Goal: Task Accomplishment & Management: Use online tool/utility

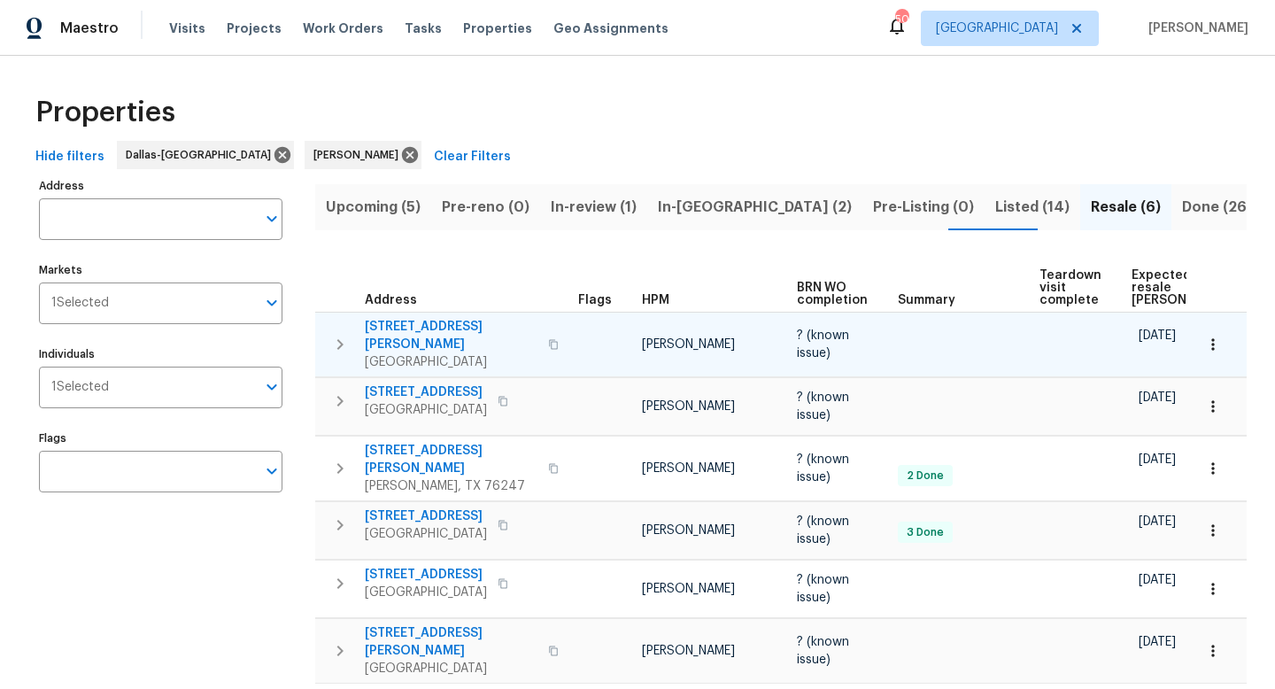
click at [462, 318] on span "[STREET_ADDRESS][PERSON_NAME]" at bounding box center [451, 335] width 173 height 35
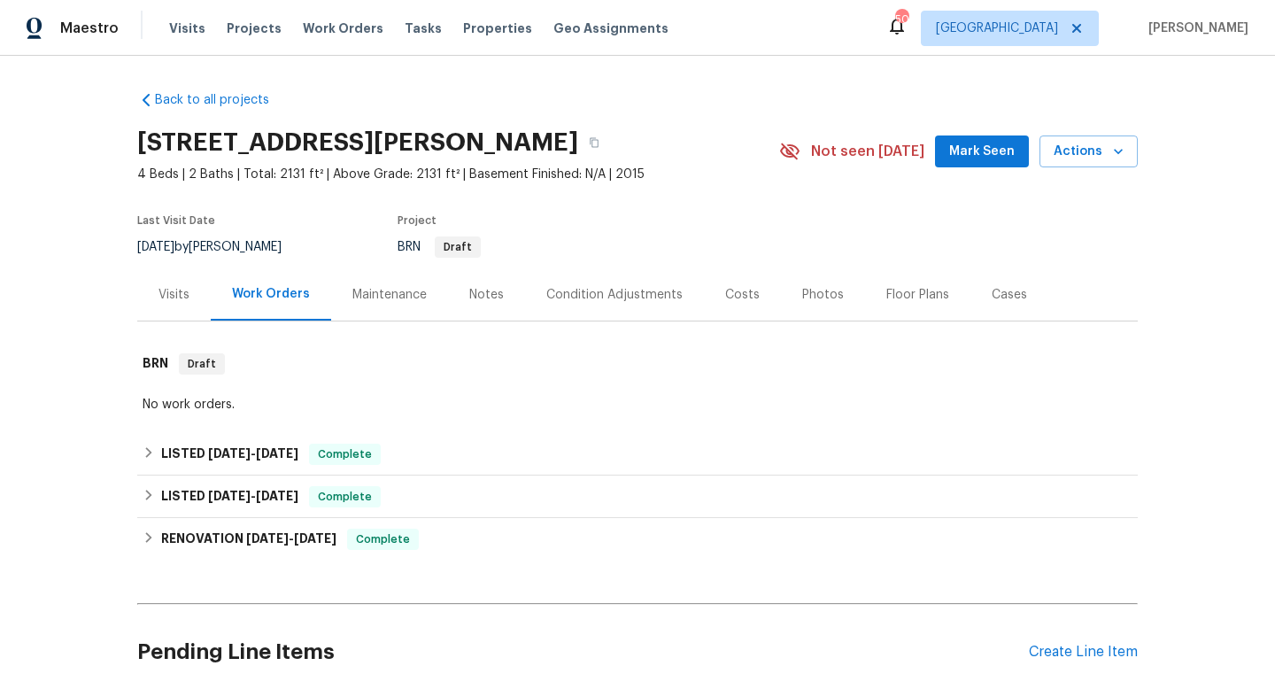
click at [964, 148] on span "Mark Seen" at bounding box center [982, 152] width 66 height 22
click at [1066, 648] on div "Create Line Item" at bounding box center [1083, 652] width 109 height 17
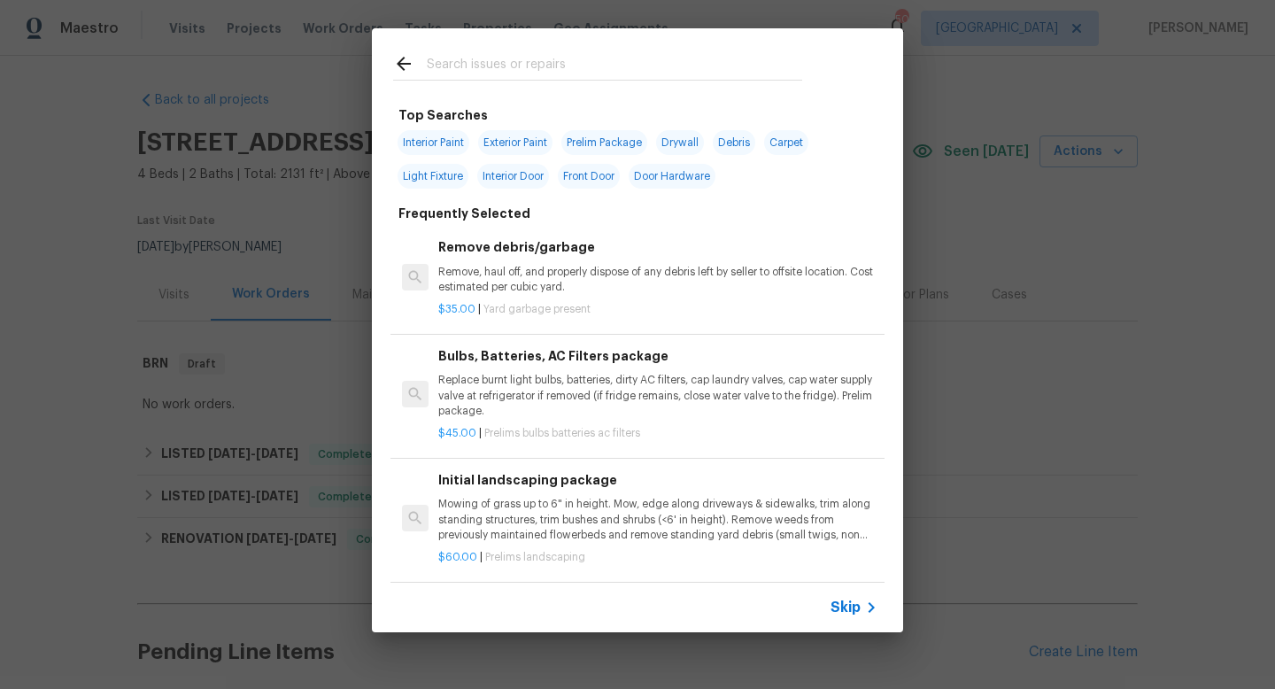
click at [480, 65] on input "text" at bounding box center [614, 66] width 375 height 27
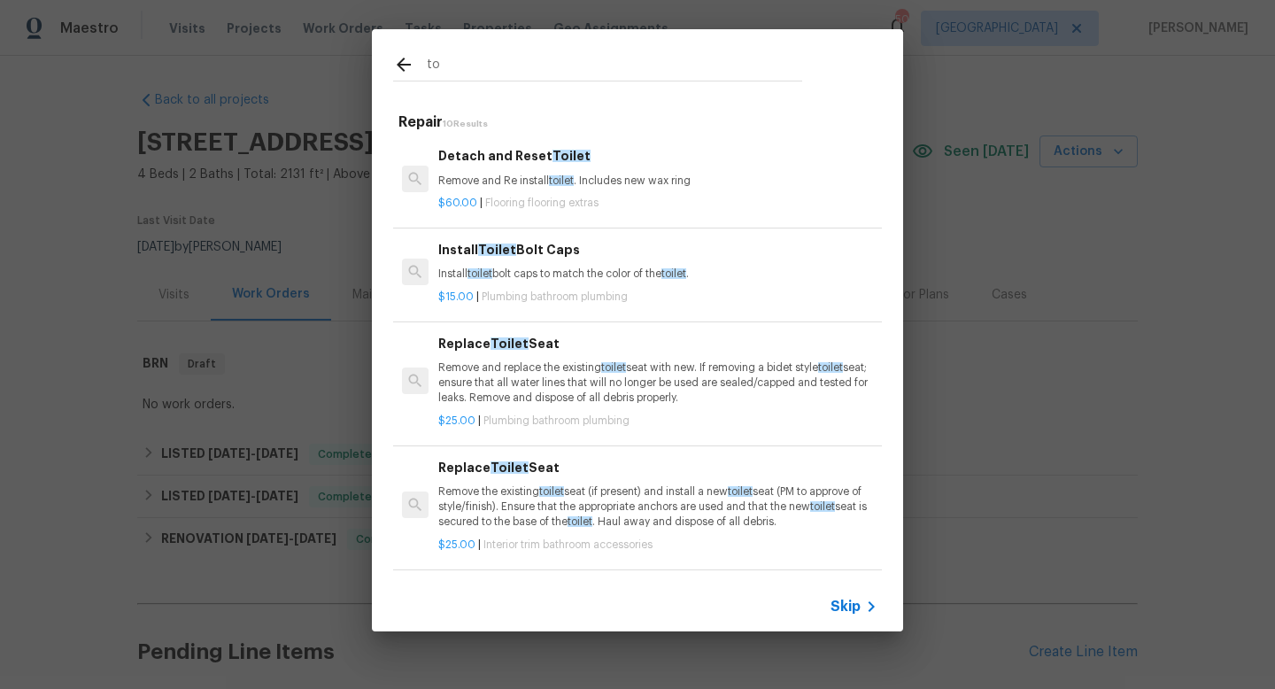
type input "t"
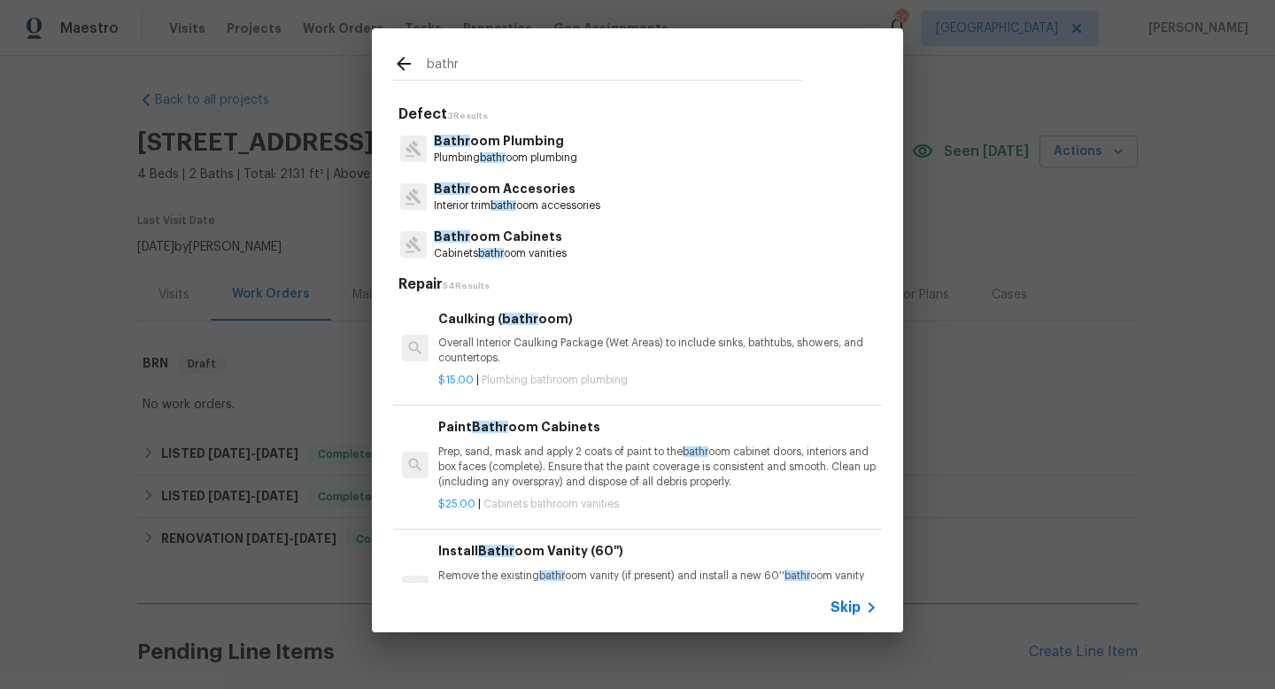
type input "bathr"
click at [538, 146] on p "Bathr oom Plumbing" at bounding box center [505, 141] width 143 height 19
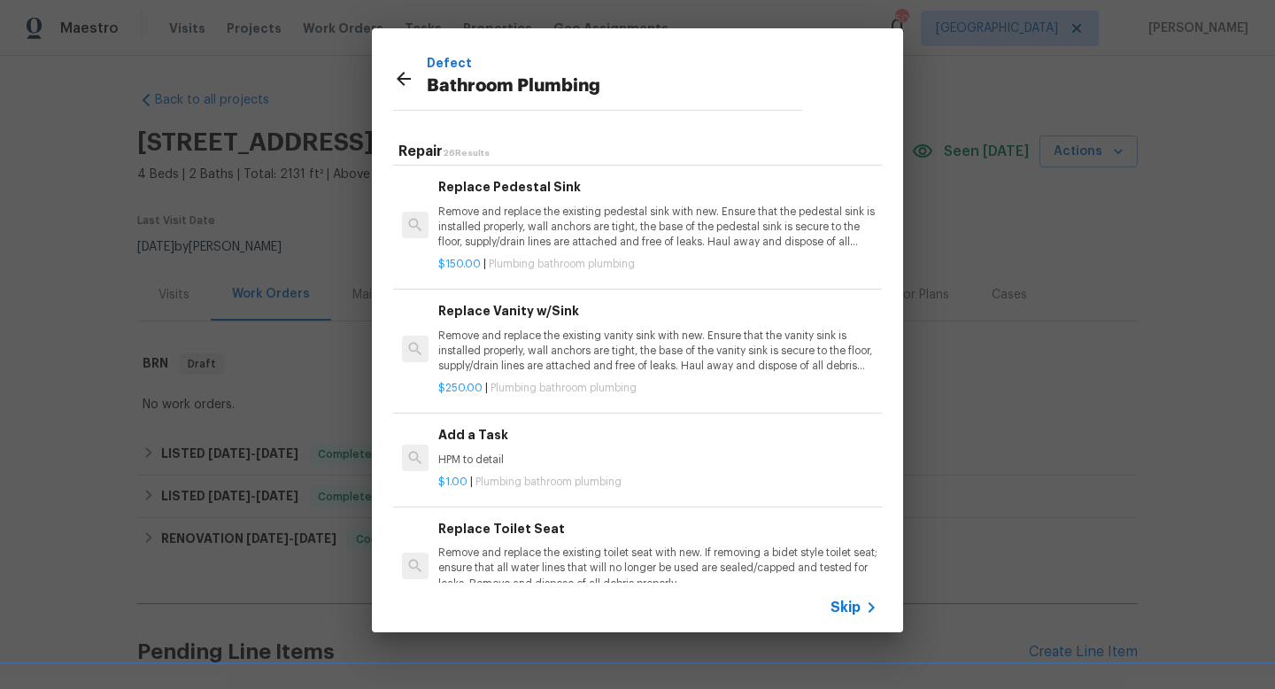
scroll to position [2570, 0]
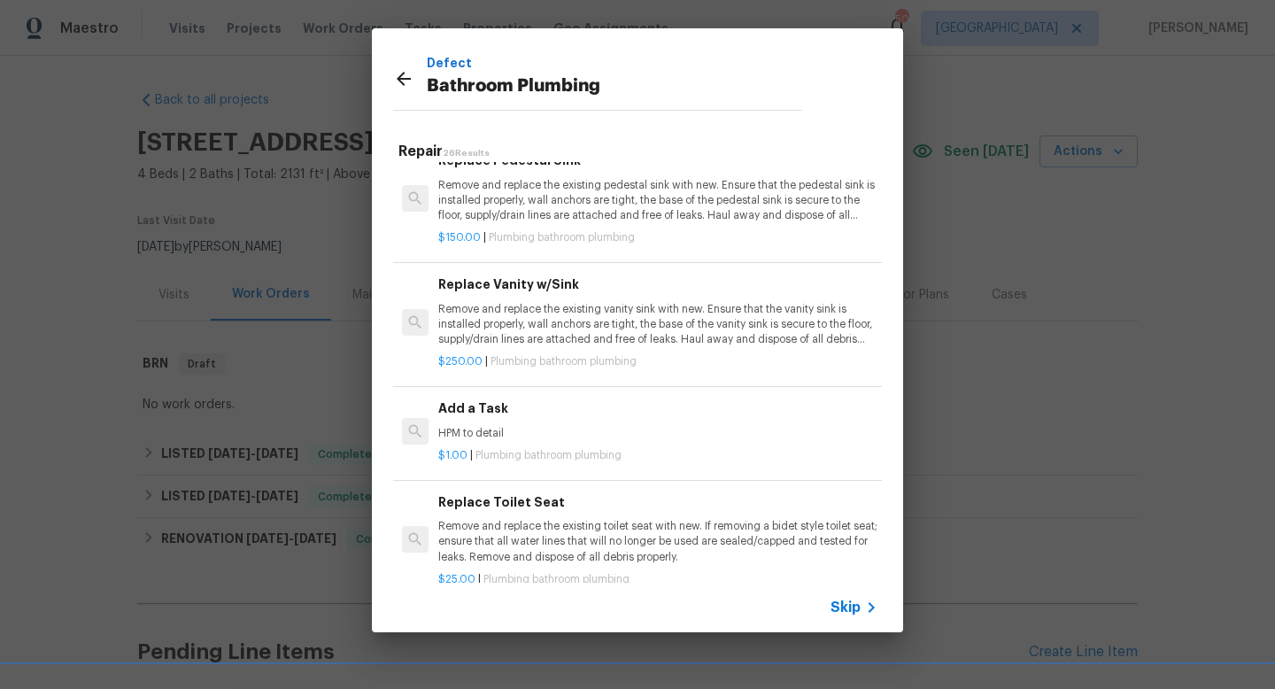
click at [494, 418] on div "Add a Task HPM to detail" at bounding box center [657, 419] width 439 height 42
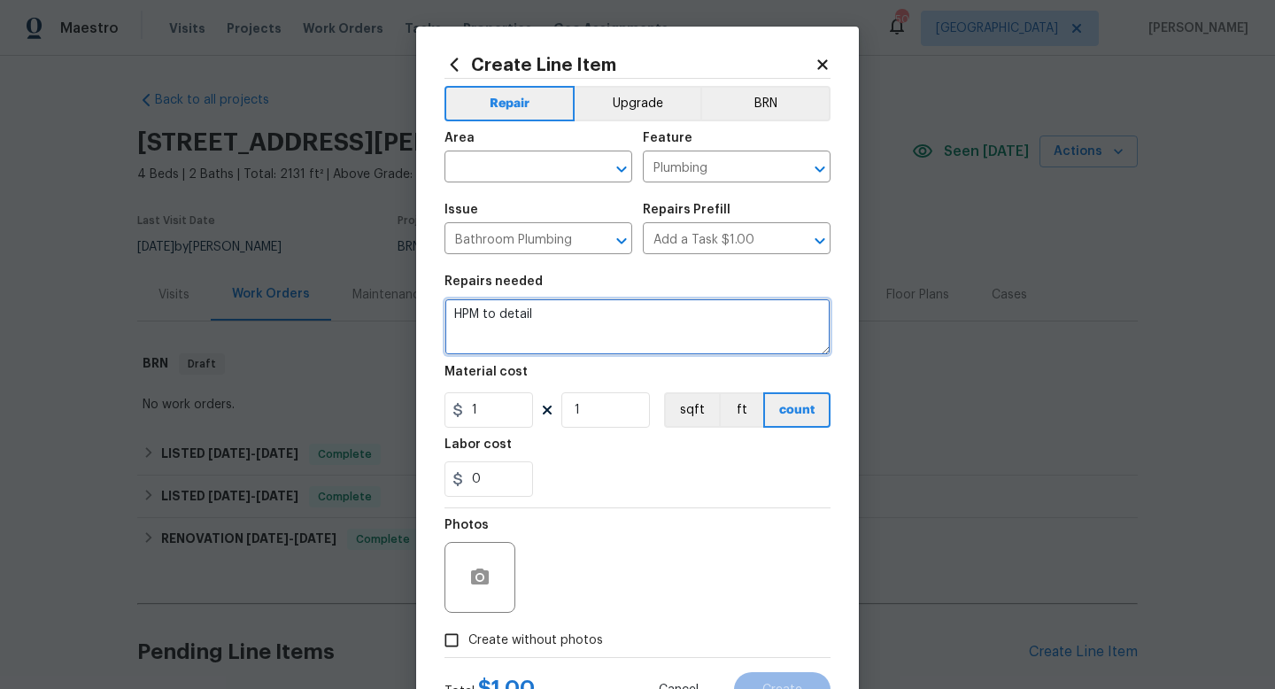
drag, startPoint x: 543, startPoint y: 316, endPoint x: 274, endPoint y: 297, distance: 269.8
click at [274, 297] on div "Create Line Item Repair Upgrade BRN Area ​ Feature Plumbing ​ Issue Bathroom Pl…" at bounding box center [637, 344] width 1275 height 689
click at [453, 312] on textarea "Water remediation**" at bounding box center [637, 326] width 386 height 57
click at [631, 320] on textarea "**Water remediation**" at bounding box center [637, 326] width 386 height 57
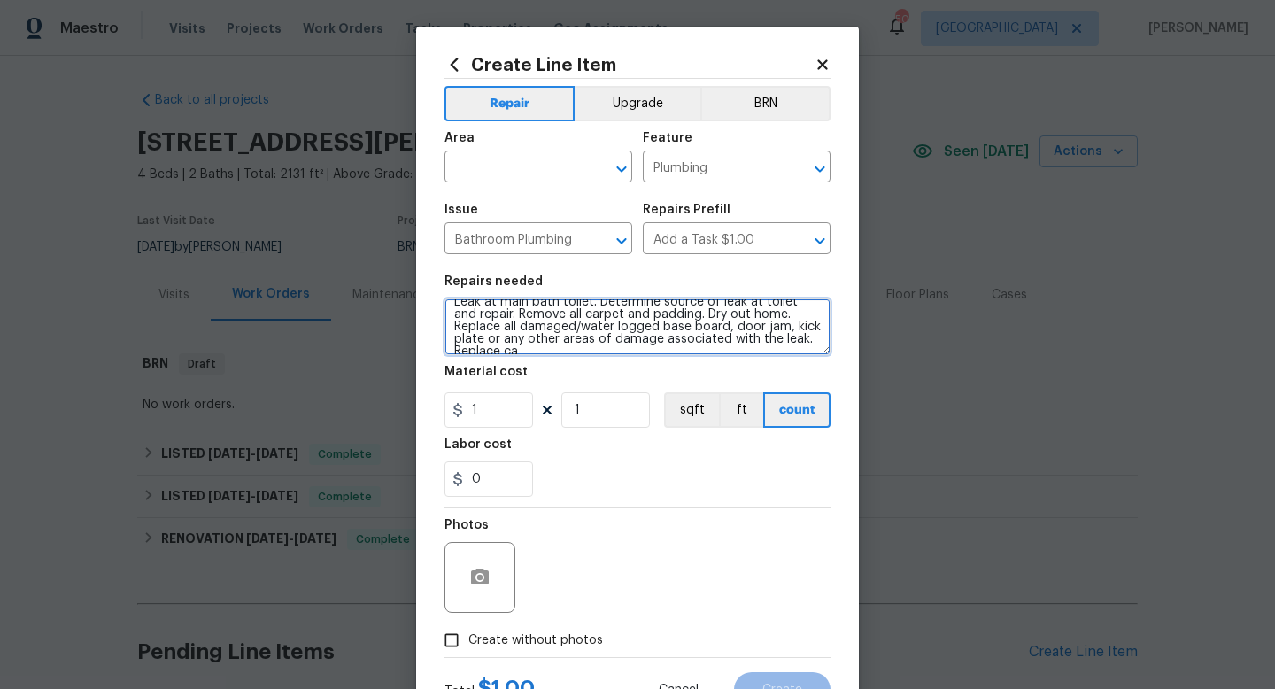
scroll to position [28, 0]
type textarea "**Water remediation** Leak at main bath toilet. Determine source of leak at toi…"
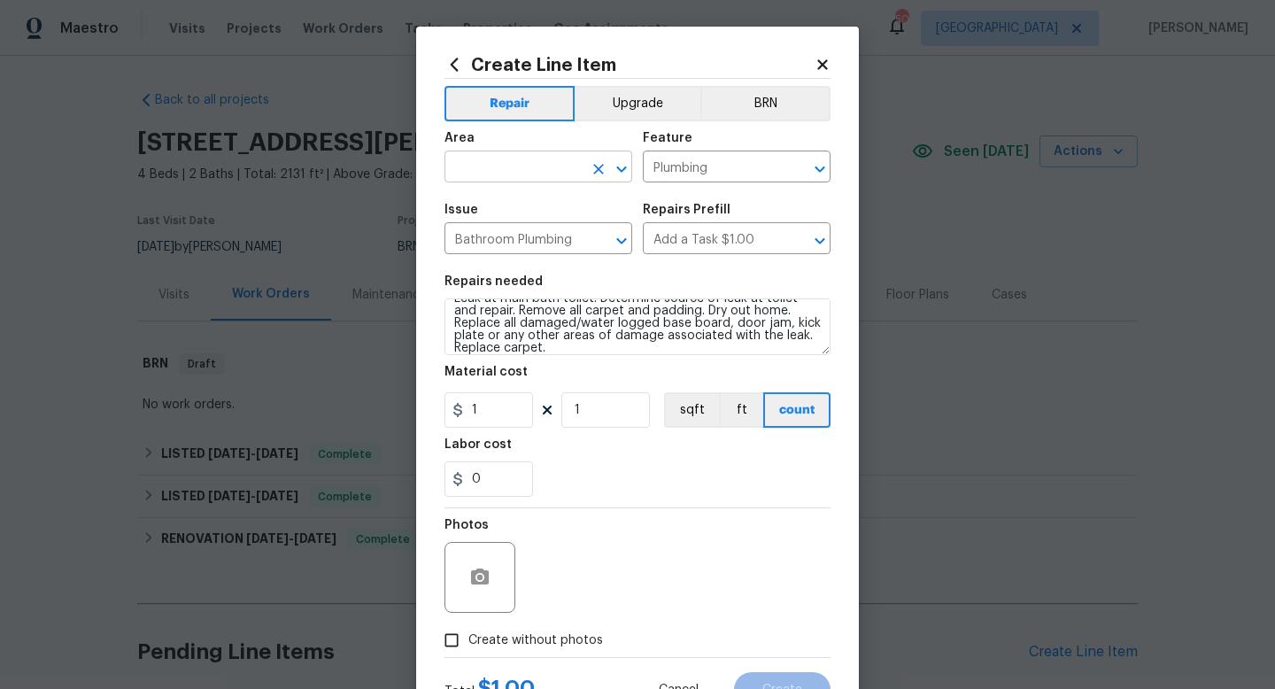
click at [525, 168] on input "text" at bounding box center [513, 168] width 138 height 27
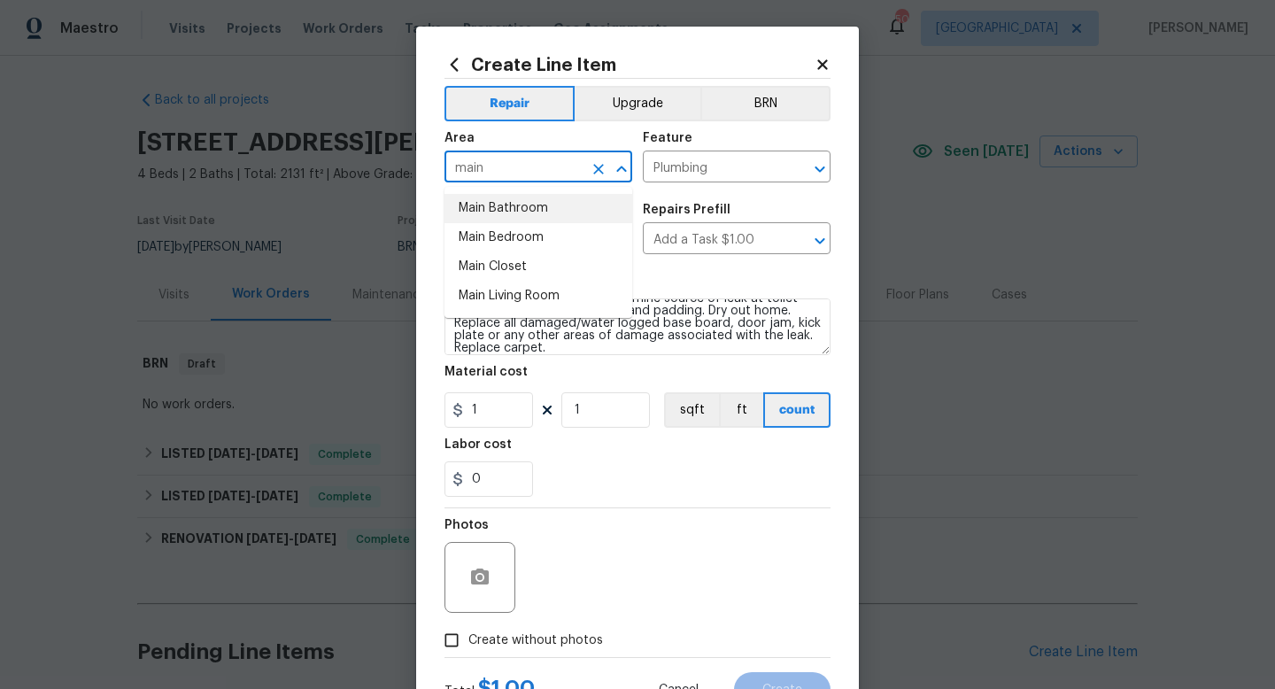
click at [530, 209] on li "Main Bathroom" at bounding box center [538, 208] width 188 height 29
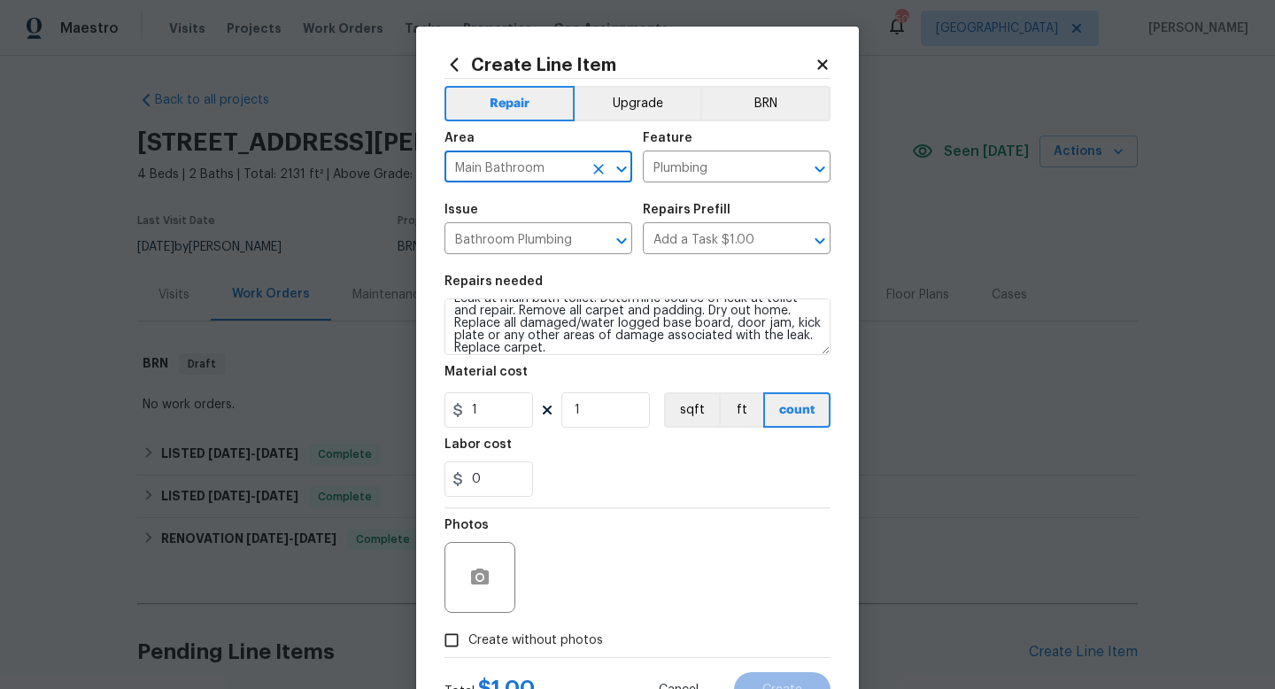
type input "Main Bathroom"
click at [500, 412] on input "1" at bounding box center [488, 409] width 89 height 35
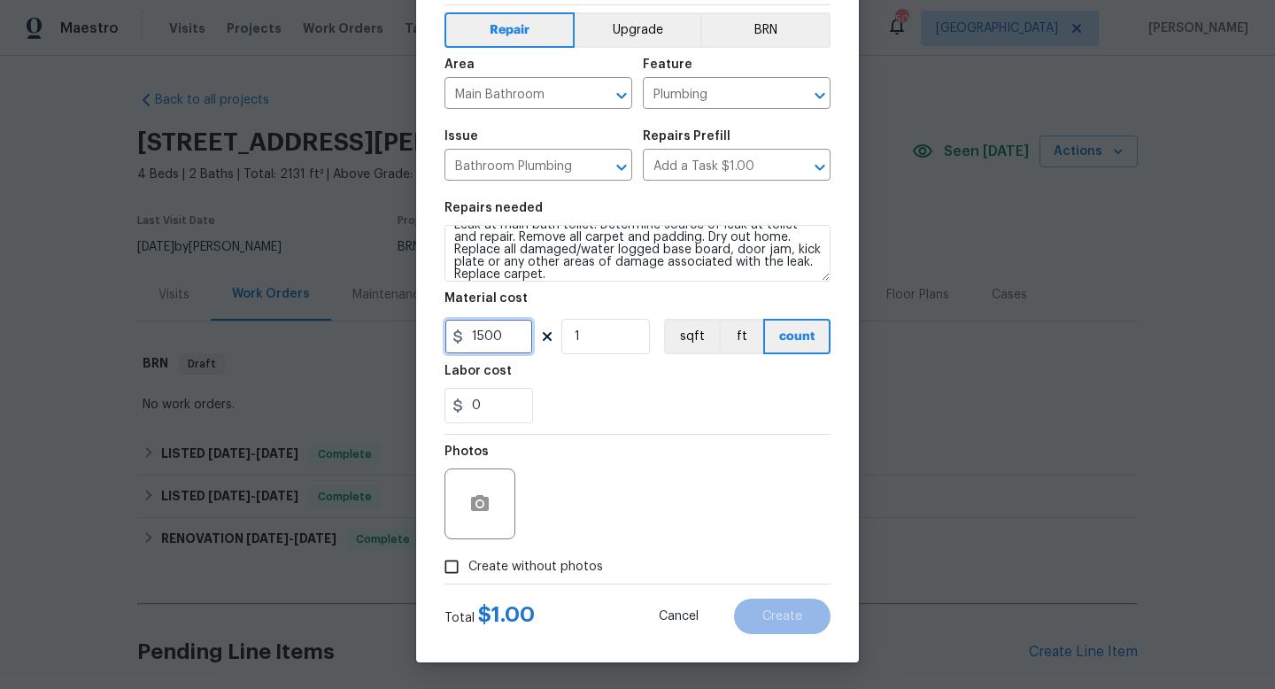
drag, startPoint x: 506, startPoint y: 331, endPoint x: 384, endPoint y: 326, distance: 122.3
click at [384, 326] on div "Create Line Item Repair Upgrade BRN Area Main Bathroom ​ Feature Plumbing ​ Iss…" at bounding box center [637, 344] width 1275 height 689
type input "2000"
click at [447, 560] on input "Create without photos" at bounding box center [452, 567] width 34 height 34
checkbox input "true"
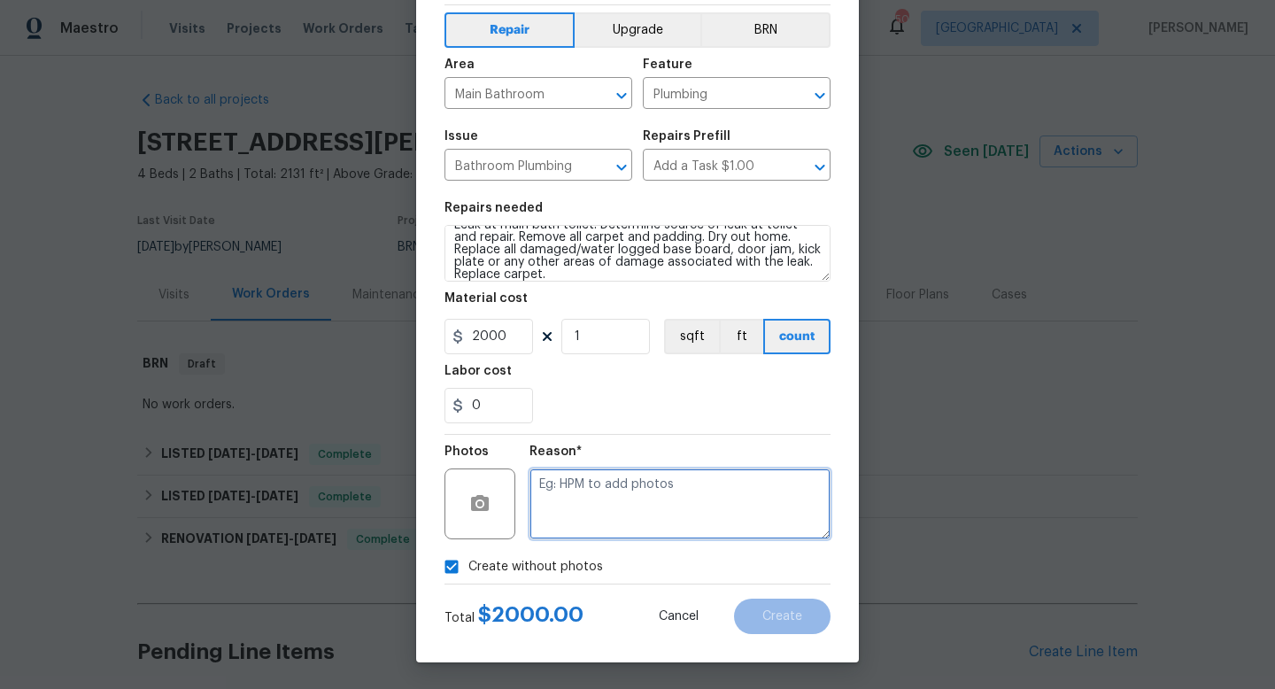
click at [591, 517] on textarea at bounding box center [679, 503] width 301 height 71
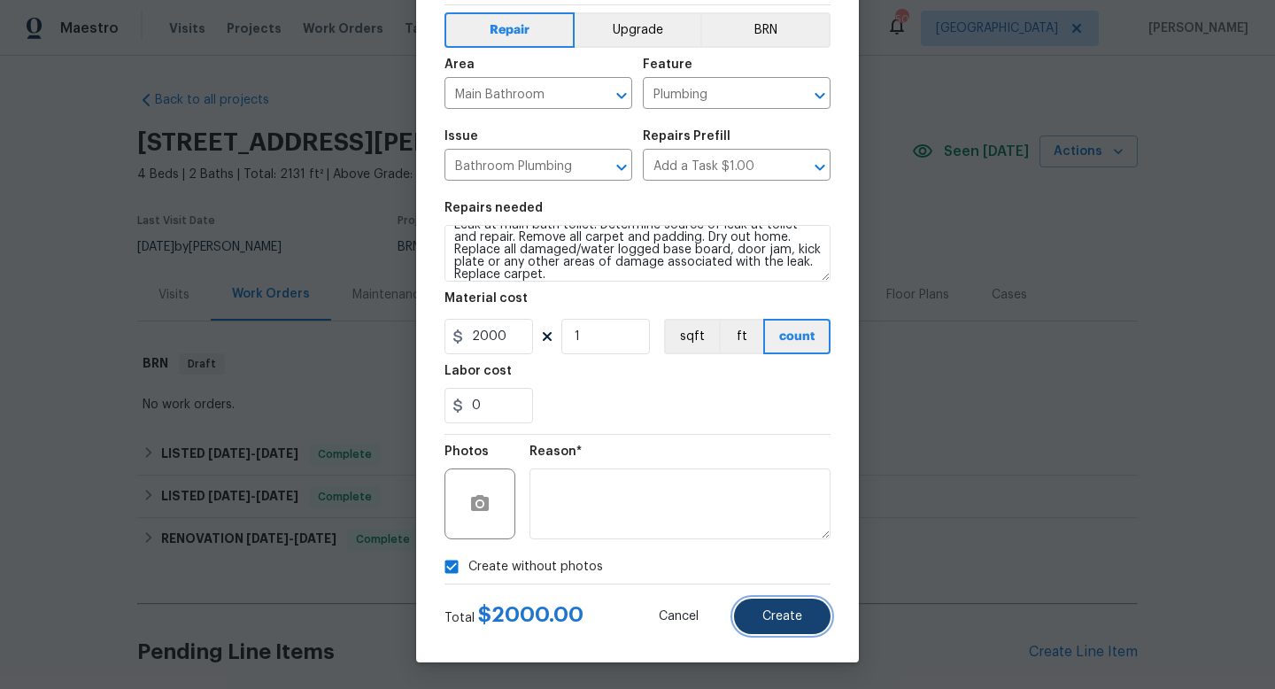
click at [787, 624] on button "Create" at bounding box center [782, 615] width 96 height 35
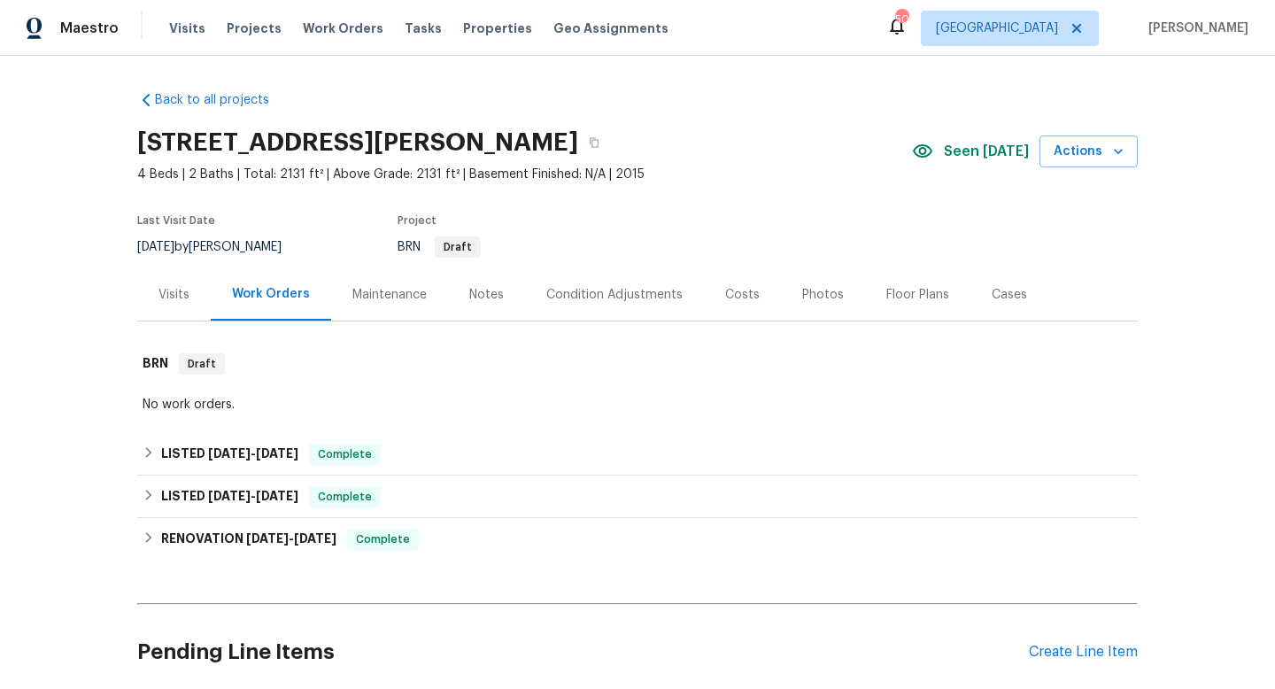
scroll to position [241, 0]
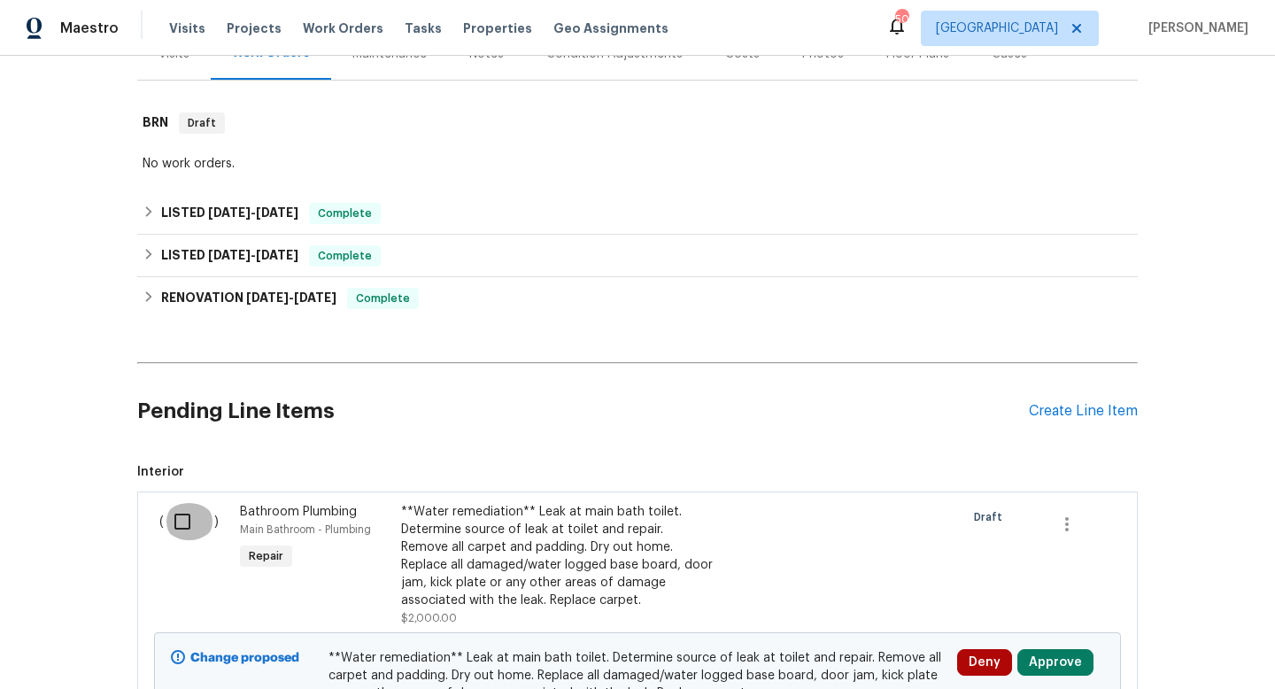
click at [177, 519] on input "checkbox" at bounding box center [189, 521] width 50 height 37
checkbox input "true"
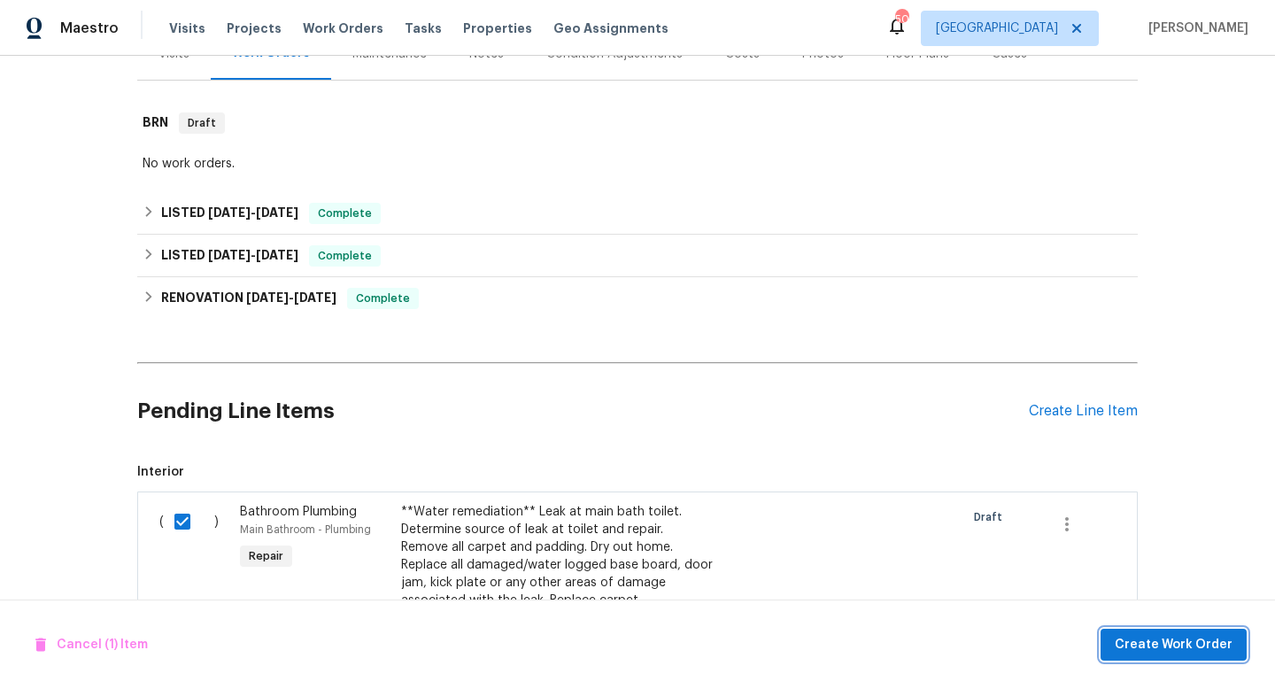
click at [1146, 644] on span "Create Work Order" at bounding box center [1173, 645] width 118 height 22
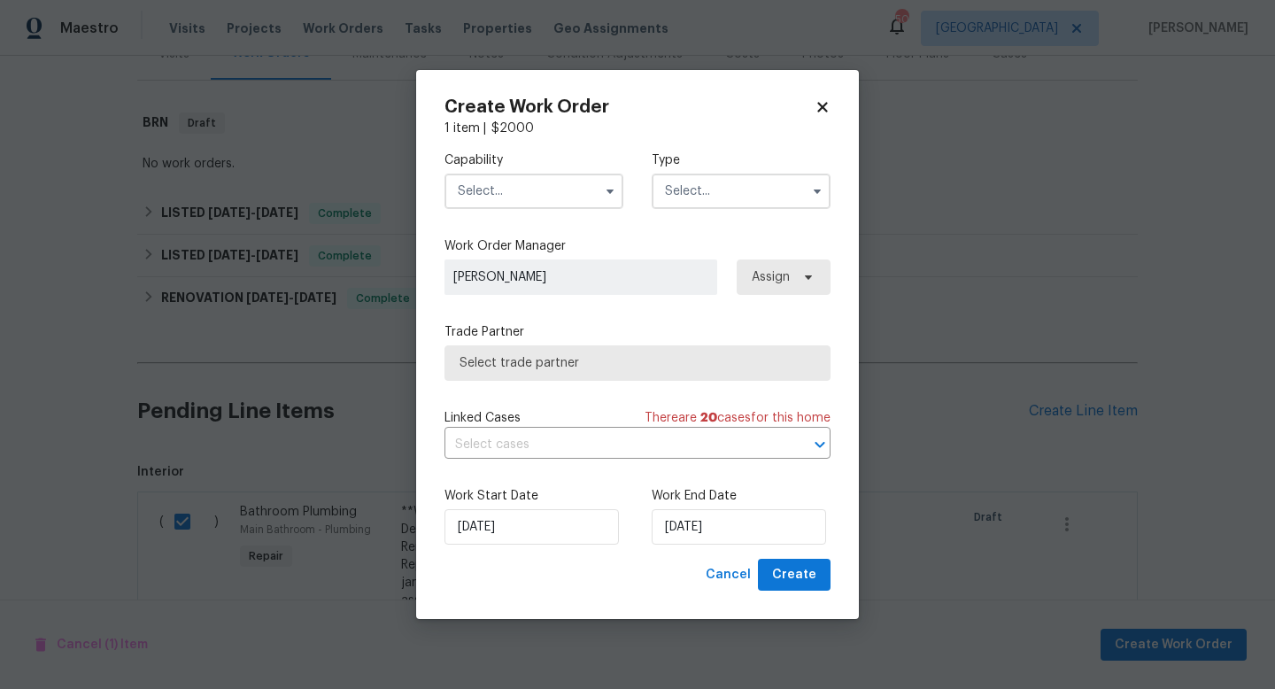
click at [548, 183] on input "text" at bounding box center [533, 190] width 179 height 35
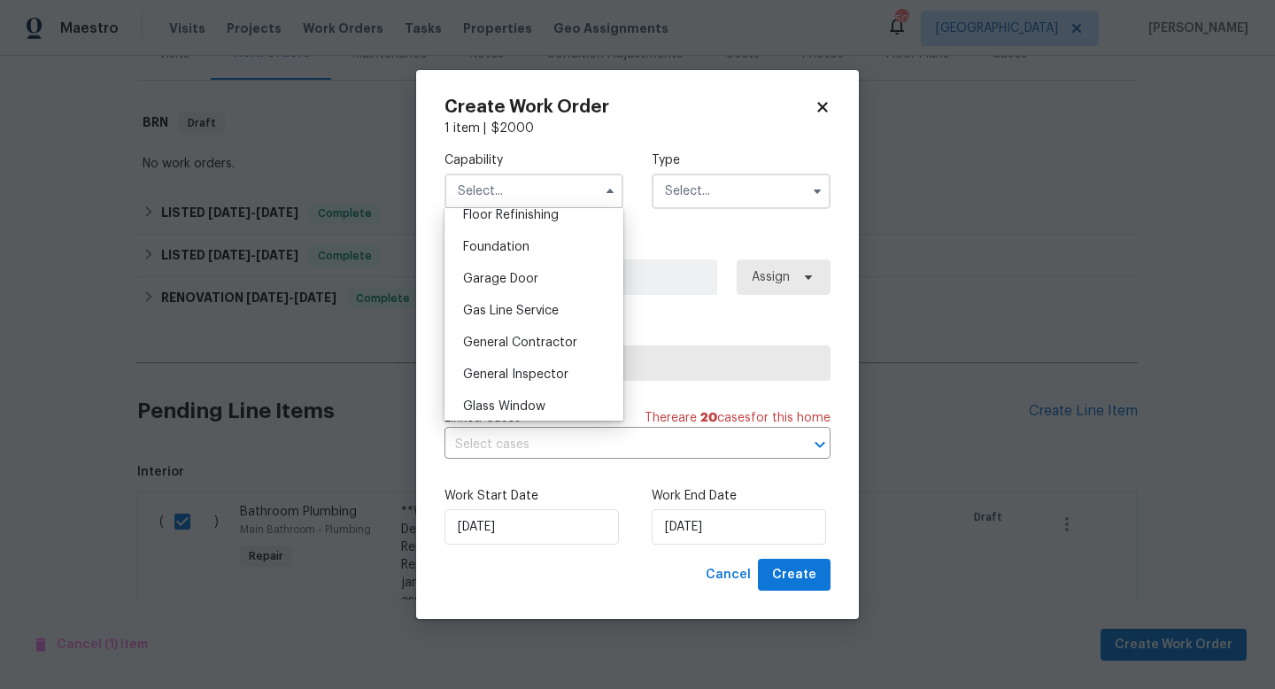
scroll to position [734, 0]
click at [513, 333] on div "General Contractor" at bounding box center [534, 341] width 170 height 32
type input "General Contractor"
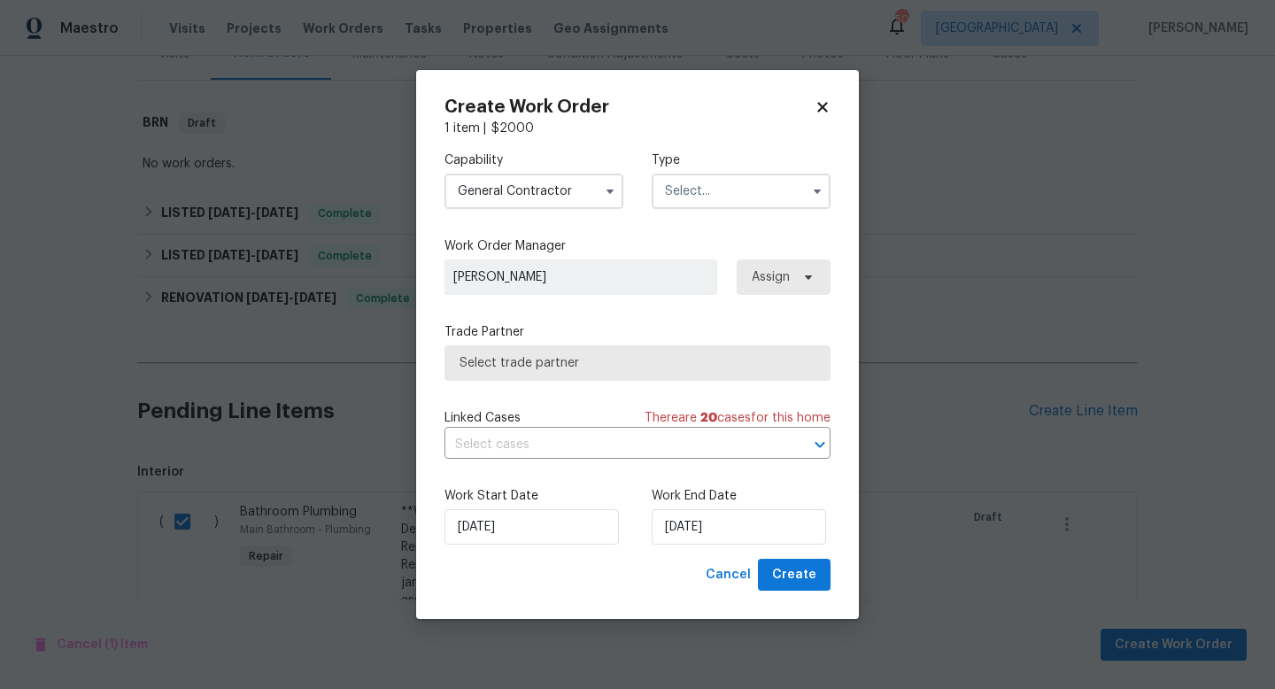
click at [719, 180] on input "text" at bounding box center [740, 190] width 179 height 35
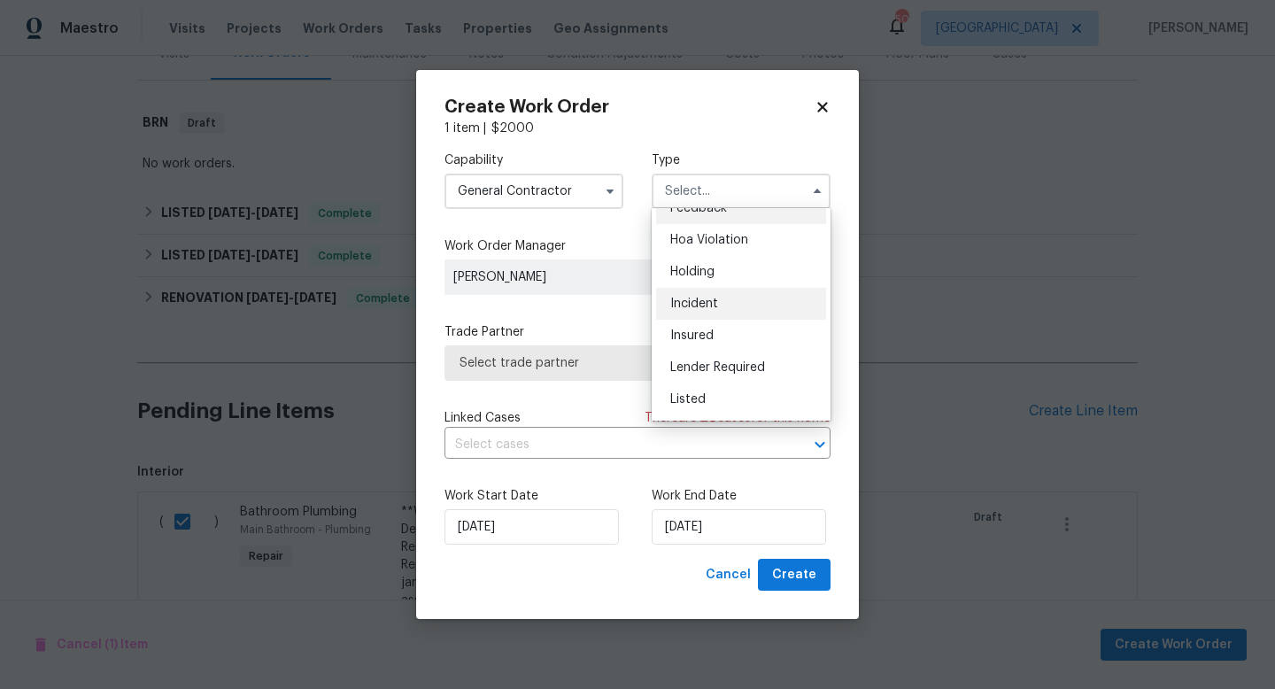
scroll to position [19, 0]
click at [682, 397] on span "Listed" at bounding box center [687, 401] width 35 height 12
type input "Listed"
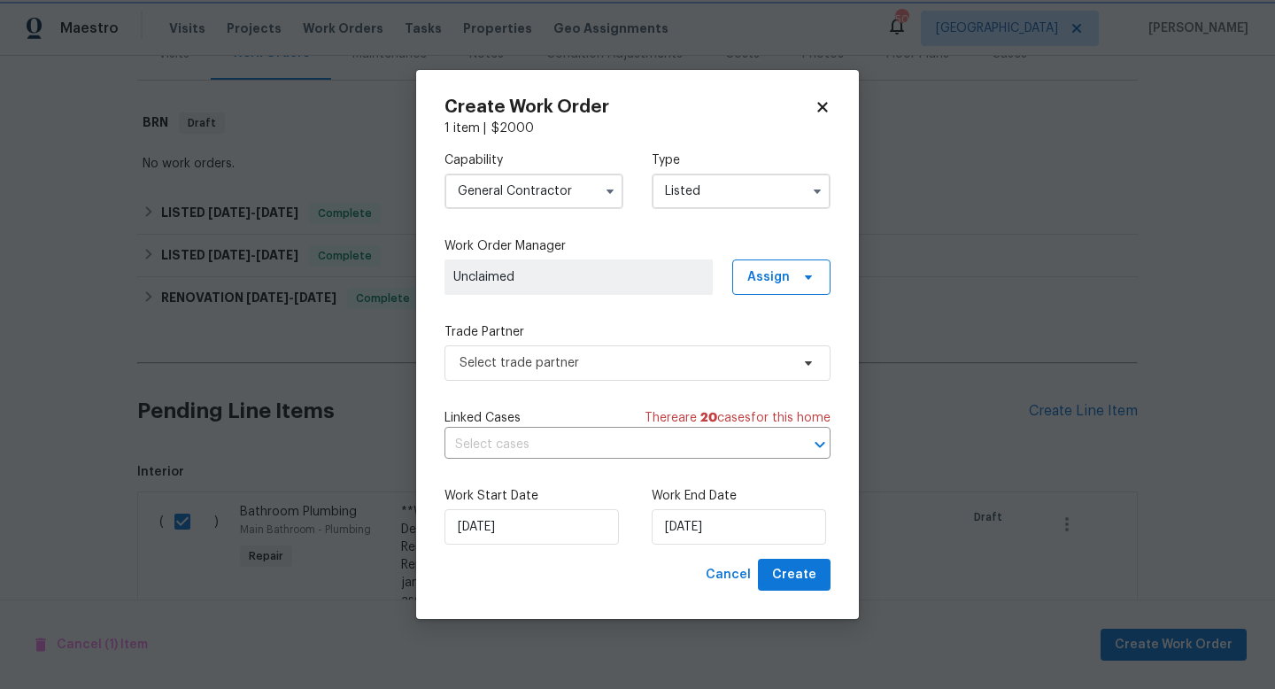
scroll to position [0, 0]
click at [582, 371] on span "Select trade partner" at bounding box center [637, 362] width 386 height 35
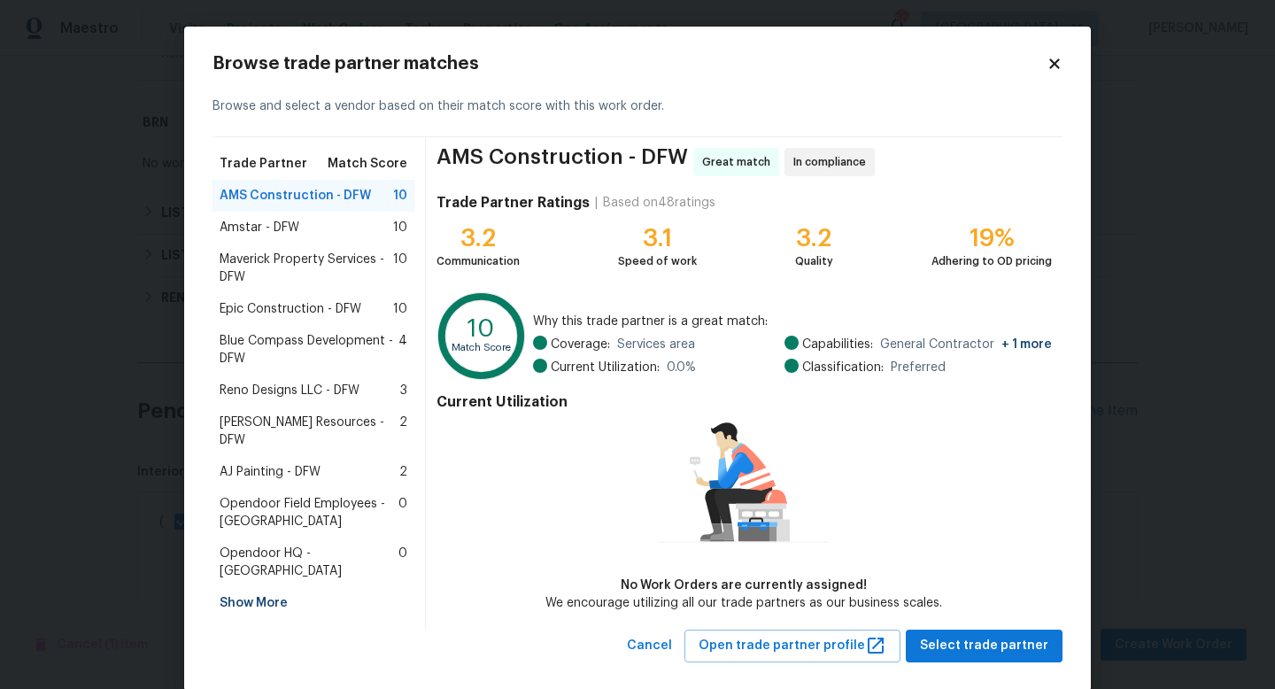
click at [319, 302] on span "Epic Construction - DFW" at bounding box center [291, 309] width 142 height 18
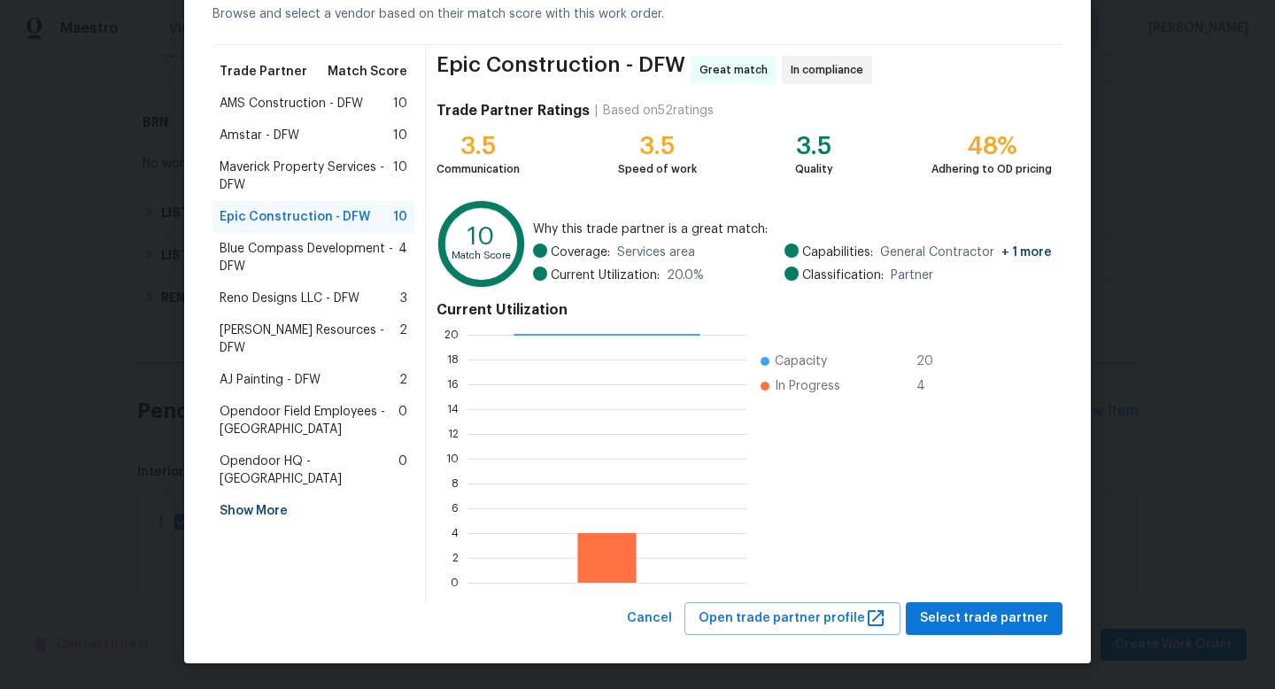
scroll to position [90, 0]
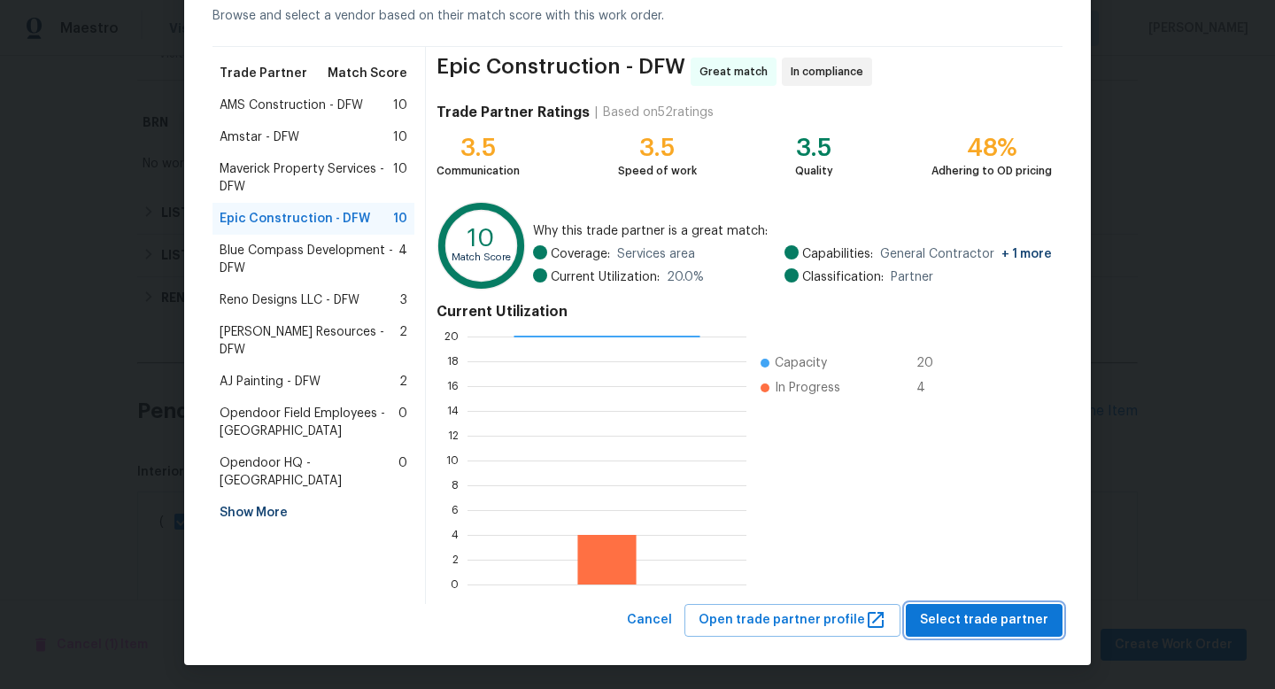
click at [960, 613] on span "Select trade partner" at bounding box center [984, 620] width 128 height 22
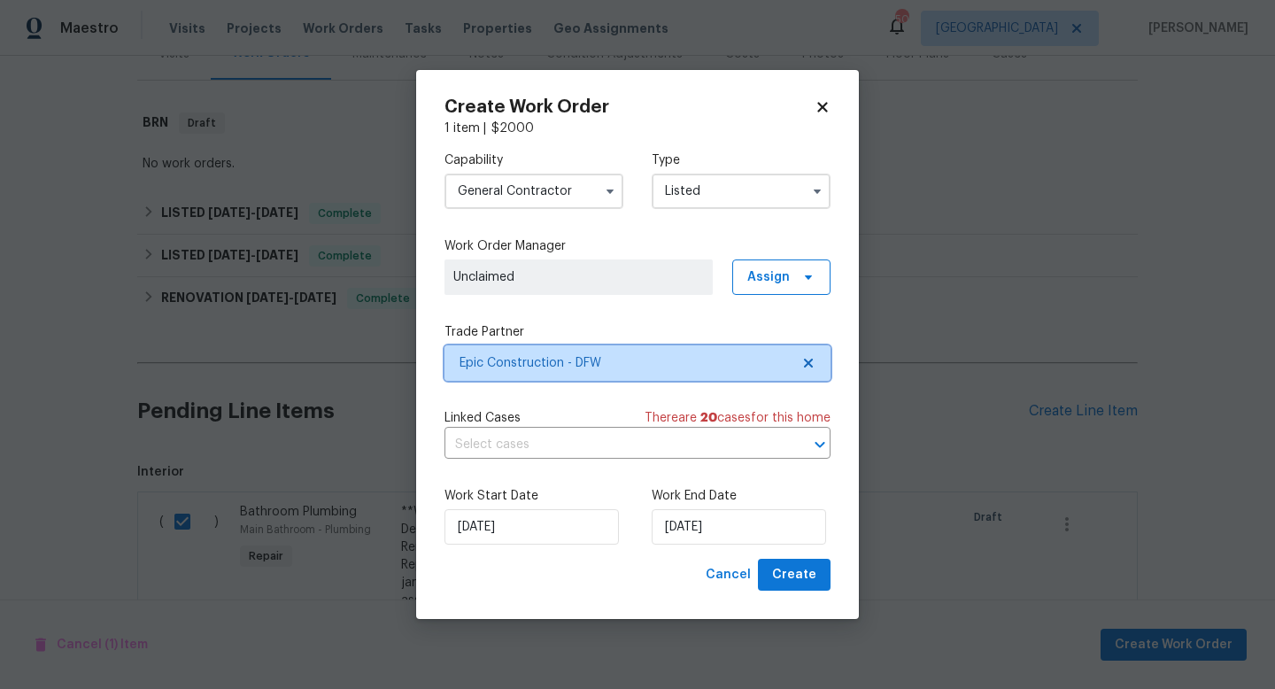
scroll to position [0, 0]
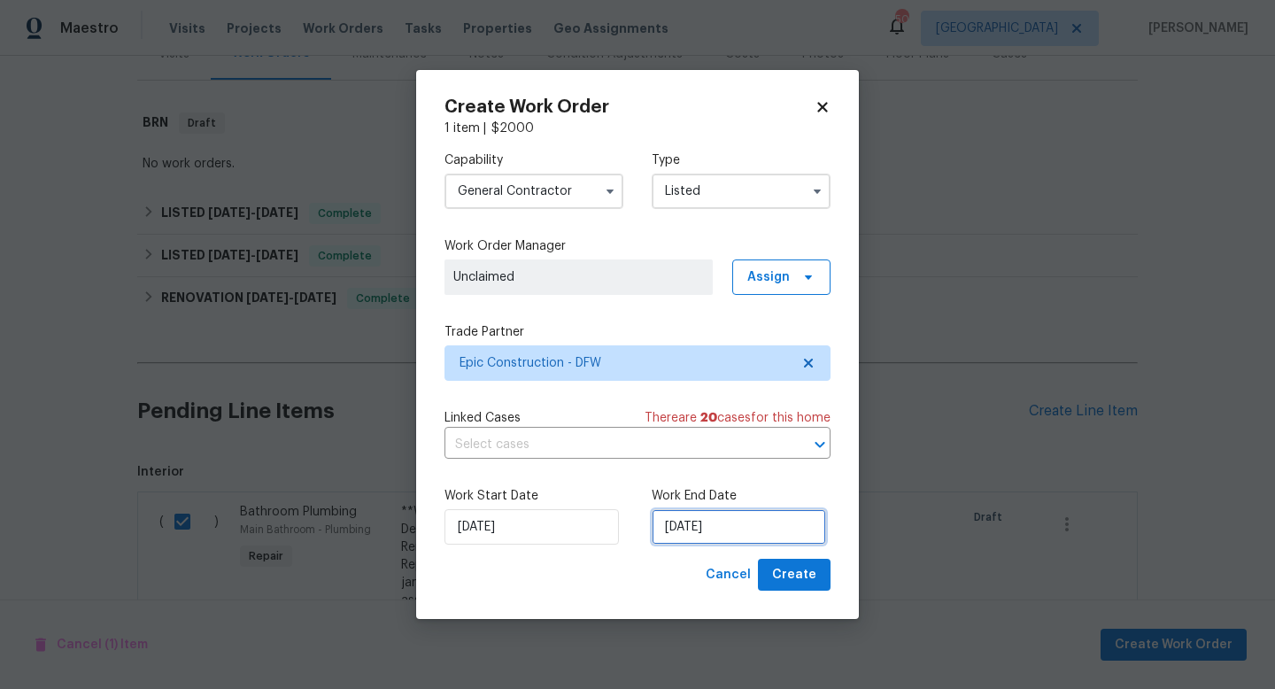
click at [664, 529] on input "[DATE]" at bounding box center [738, 526] width 174 height 35
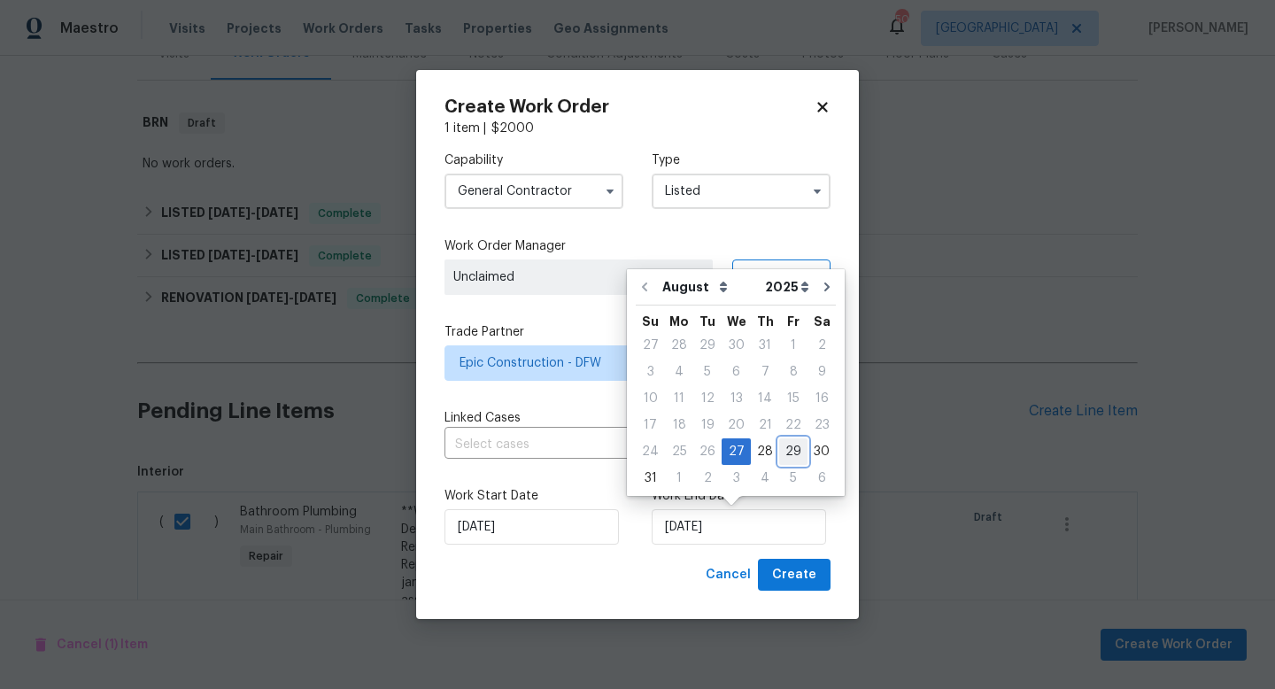
click at [779, 449] on div "29" at bounding box center [793, 451] width 28 height 25
type input "[DATE]"
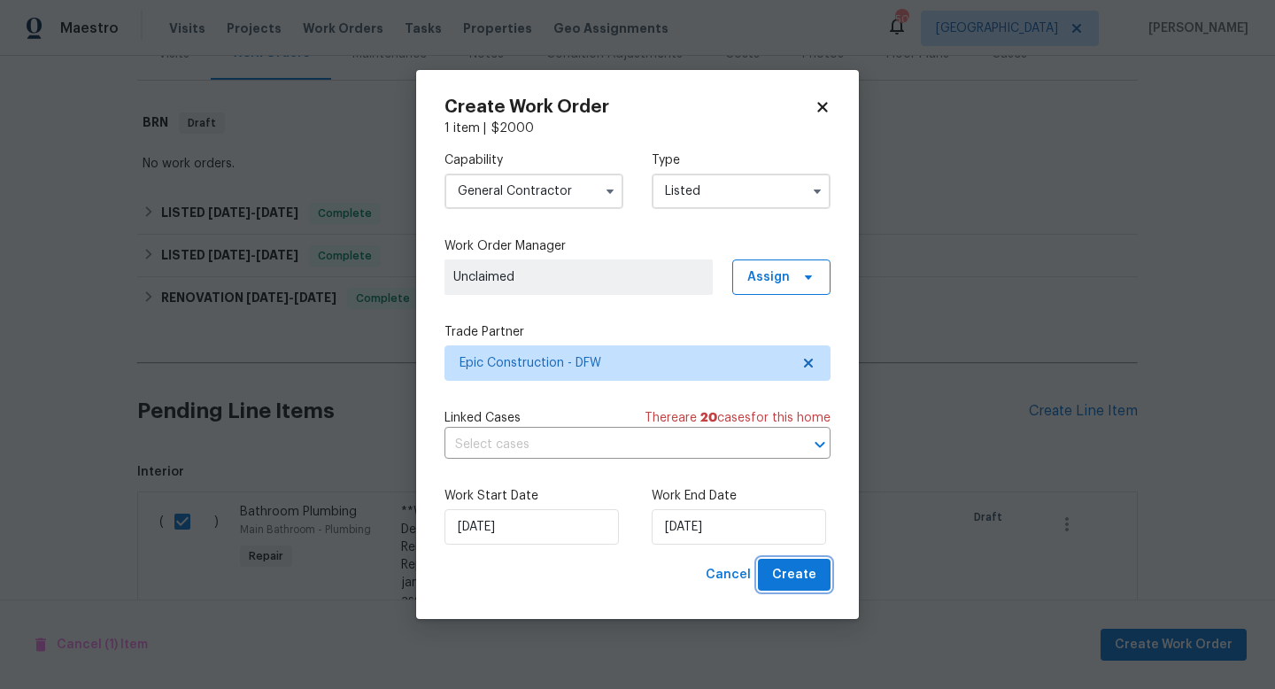
click at [815, 582] on span "Create" at bounding box center [794, 575] width 44 height 22
checkbox input "false"
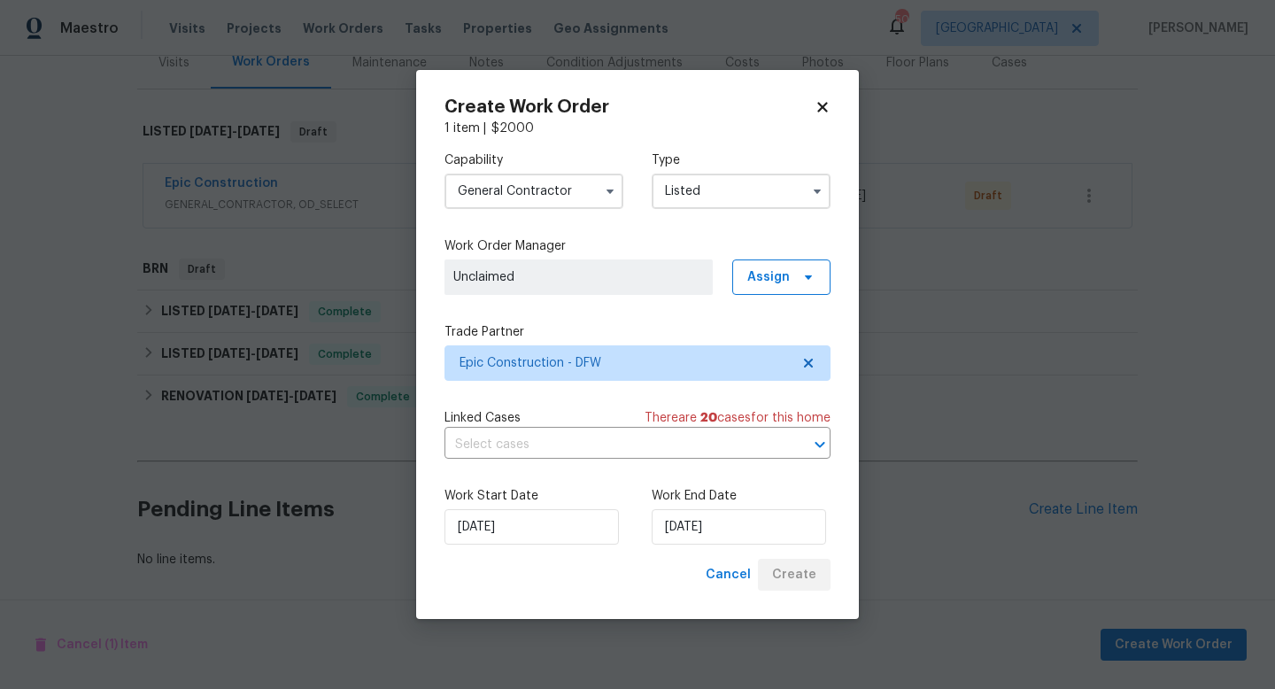
scroll to position [232, 0]
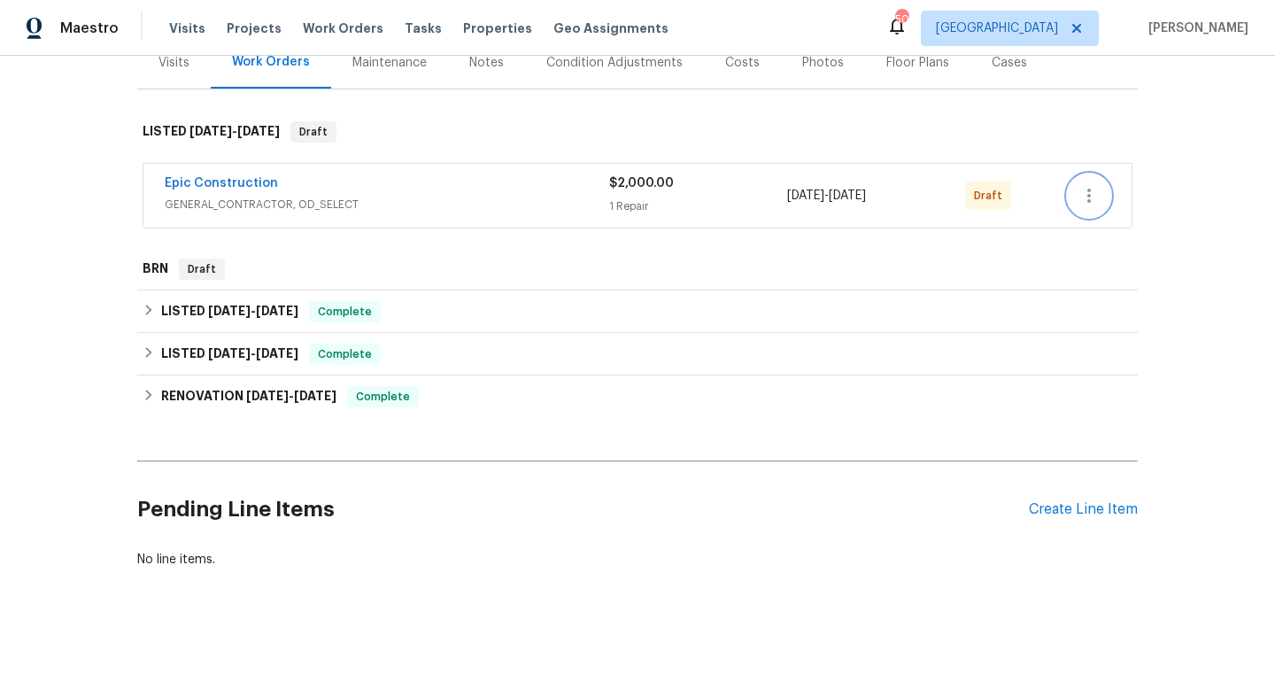
click at [1084, 199] on icon "button" at bounding box center [1088, 195] width 21 height 21
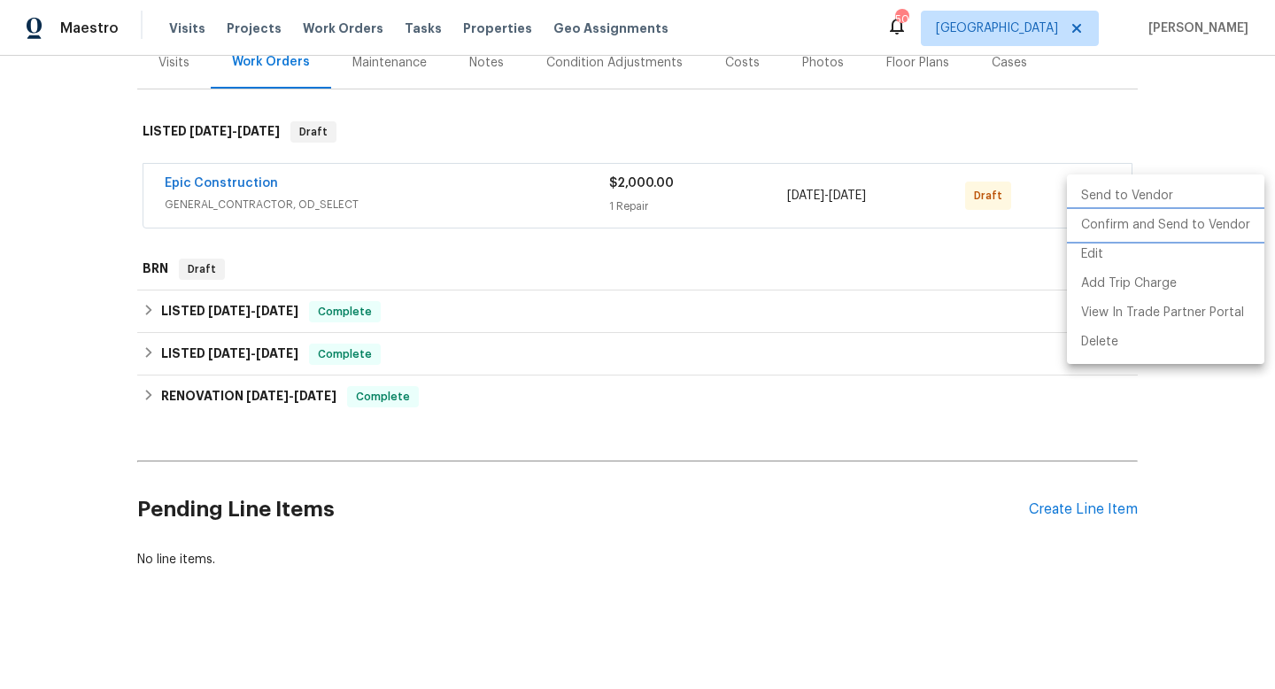
click at [1094, 226] on li "Confirm and Send to Vendor" at bounding box center [1165, 225] width 197 height 29
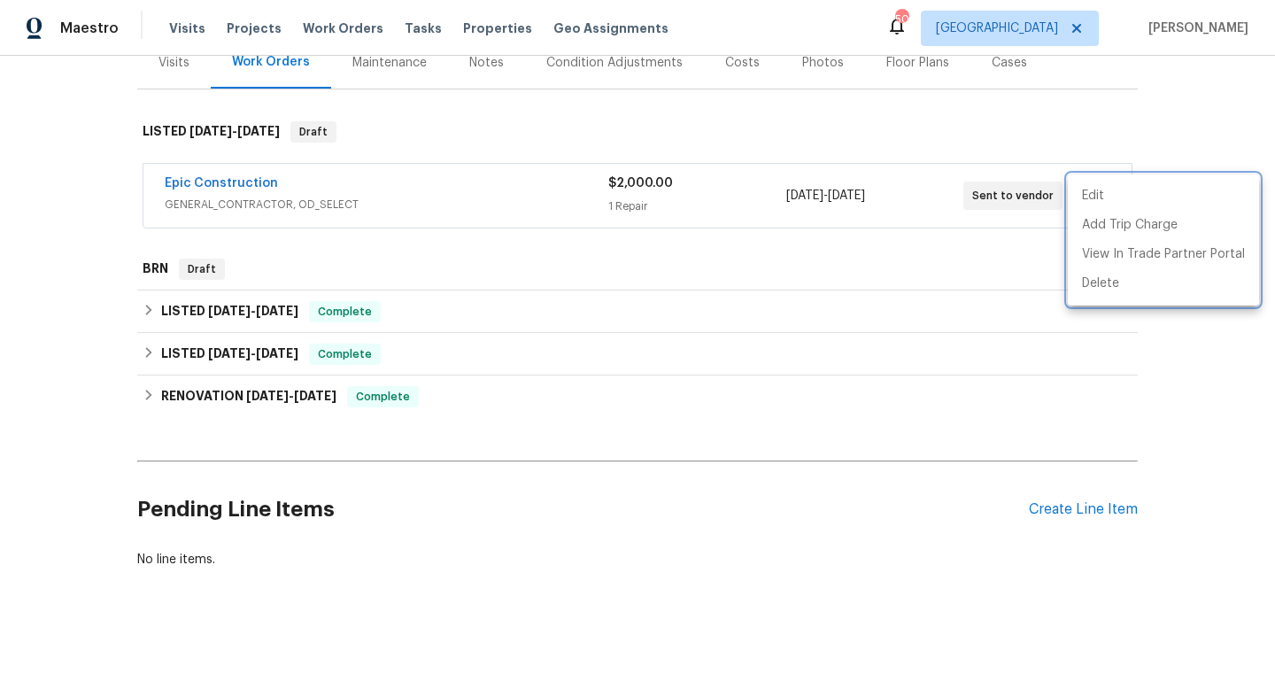
click at [219, 192] on div at bounding box center [637, 344] width 1275 height 689
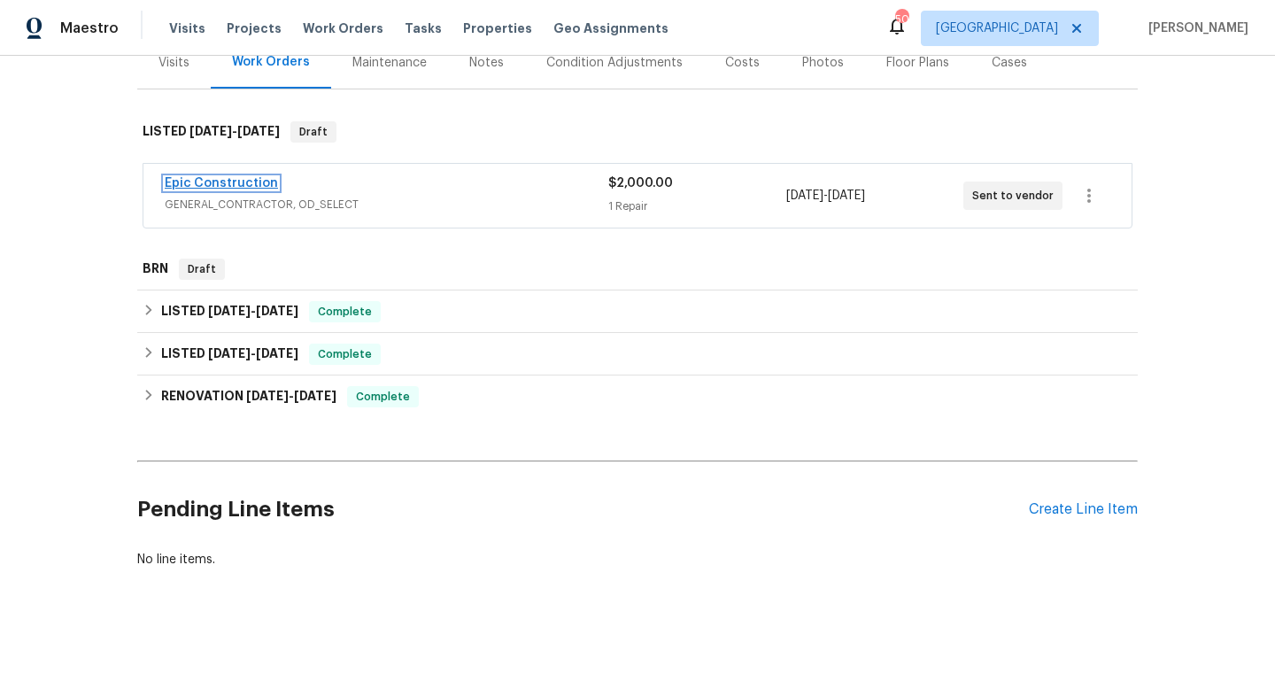
click at [217, 183] on link "Epic Construction" at bounding box center [221, 183] width 113 height 12
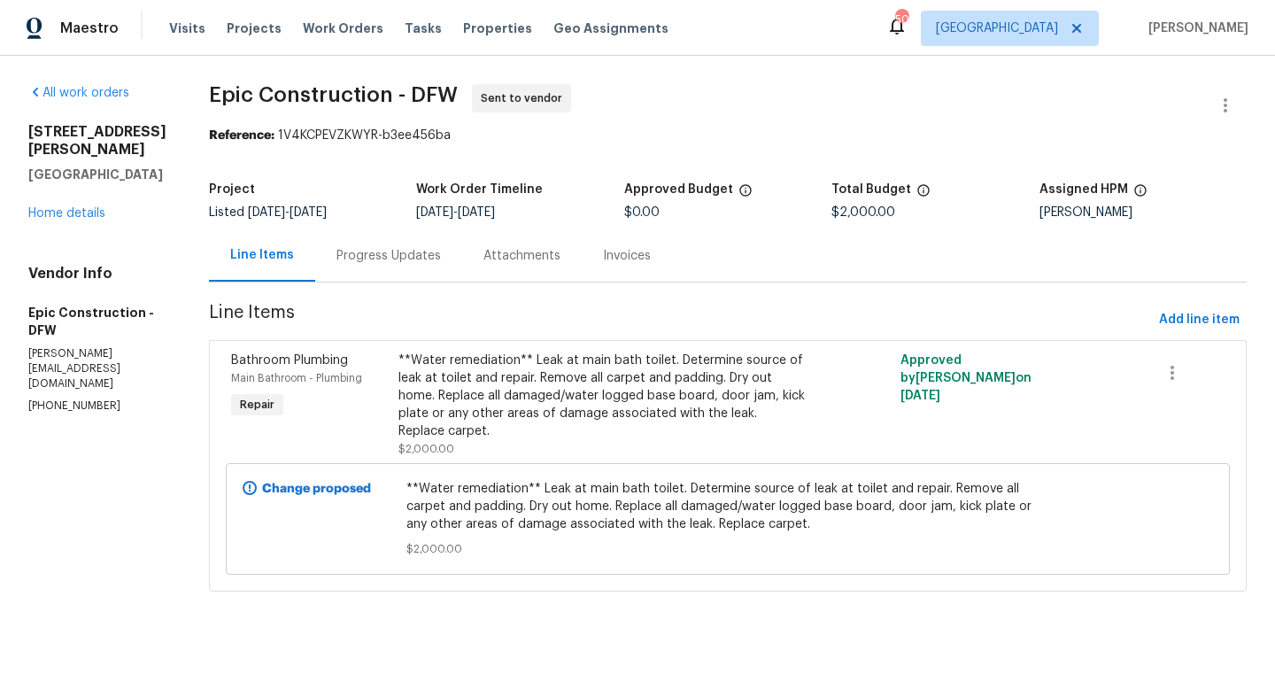
click at [378, 251] on div "Progress Updates" at bounding box center [388, 256] width 104 height 18
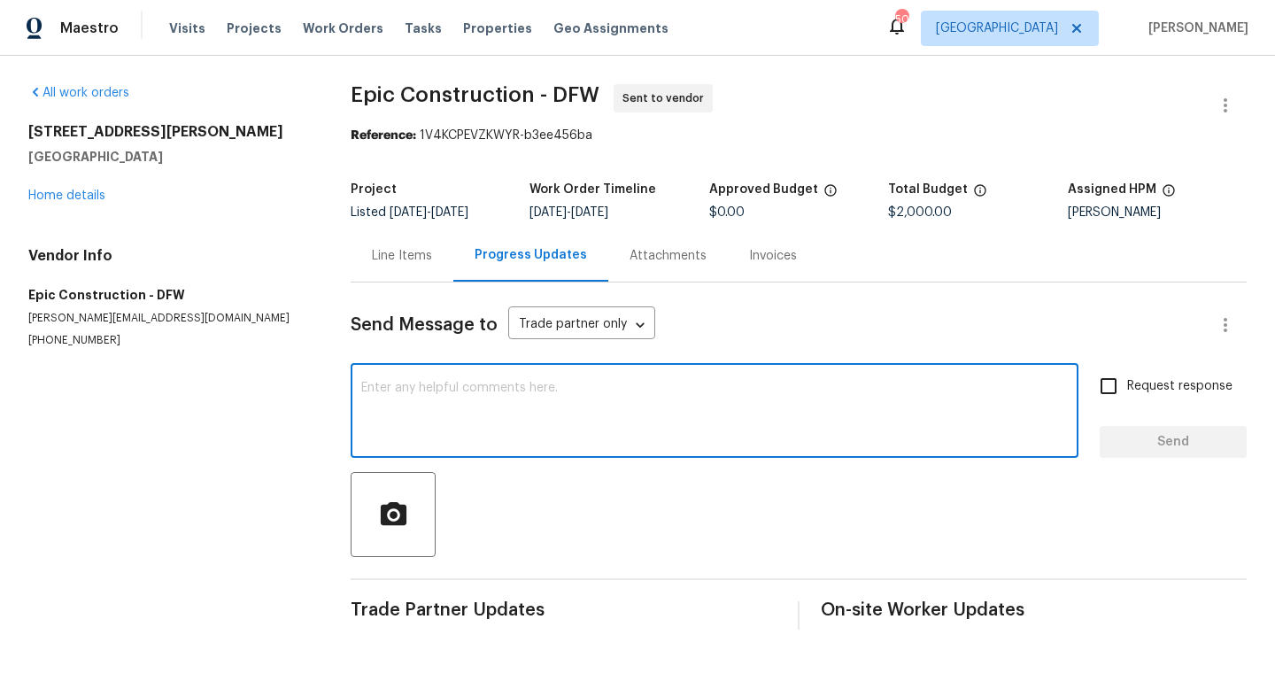
click at [508, 427] on textarea at bounding box center [714, 413] width 706 height 62
type textarea "Home I called you about."
click at [1114, 382] on input "Request response" at bounding box center [1108, 385] width 37 height 37
checkbox input "true"
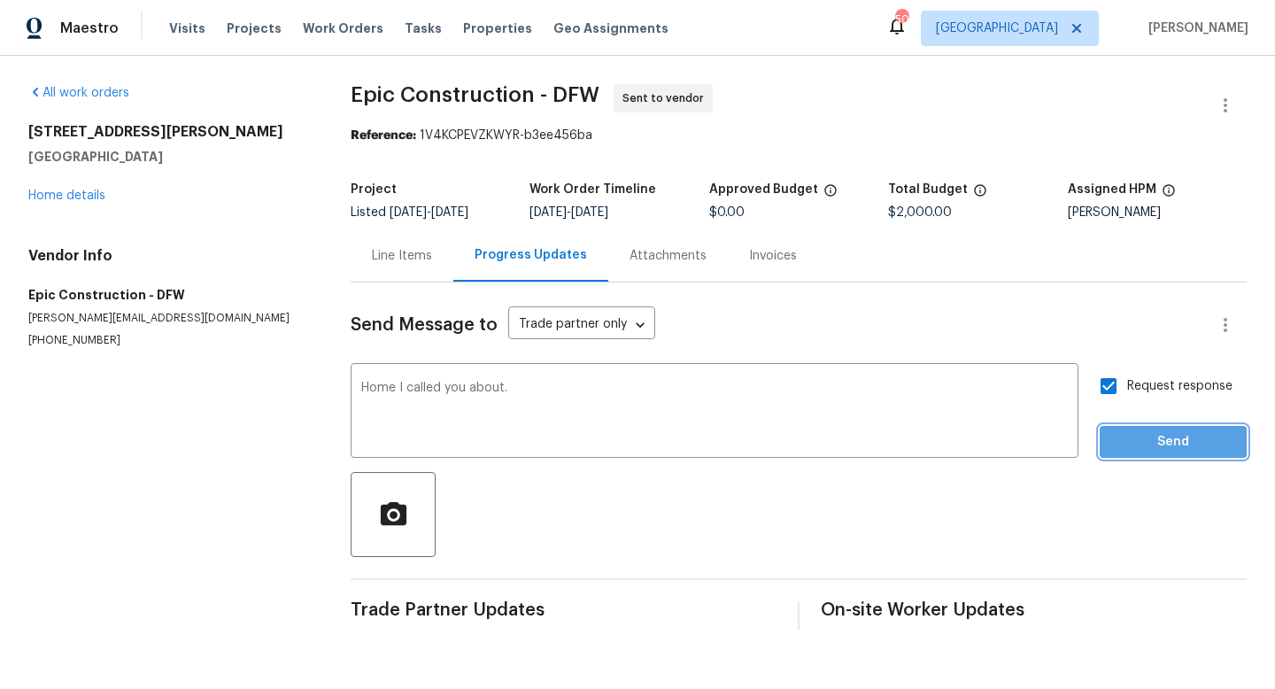
click at [1137, 429] on button "Send" at bounding box center [1172, 442] width 147 height 33
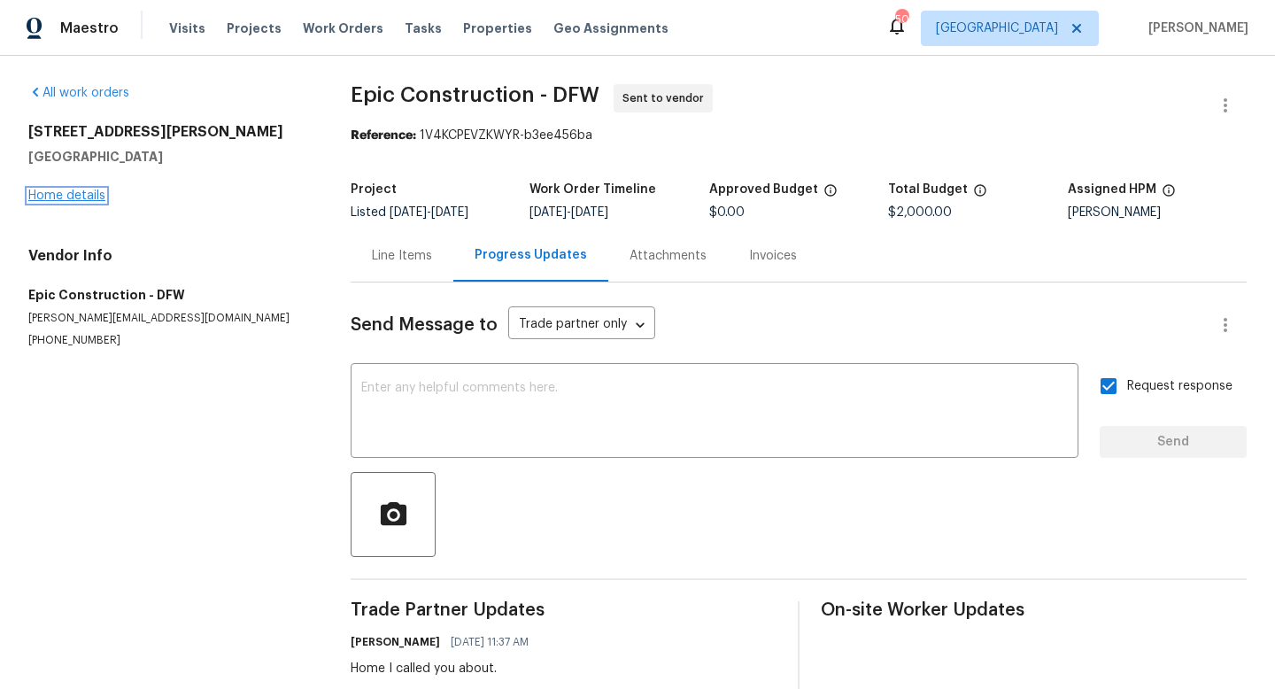
click at [60, 192] on link "Home details" at bounding box center [66, 195] width 77 height 12
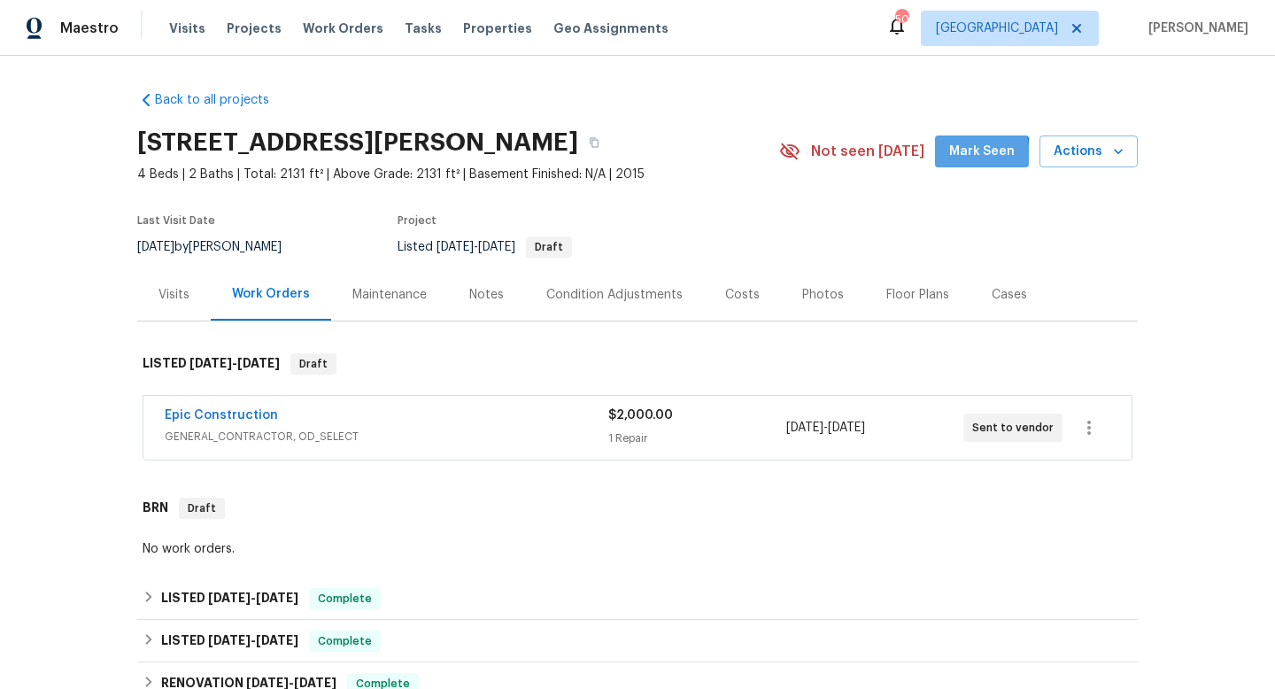
click at [944, 158] on button "Mark Seen" at bounding box center [982, 151] width 94 height 33
click at [470, 292] on div "Notes" at bounding box center [486, 295] width 35 height 18
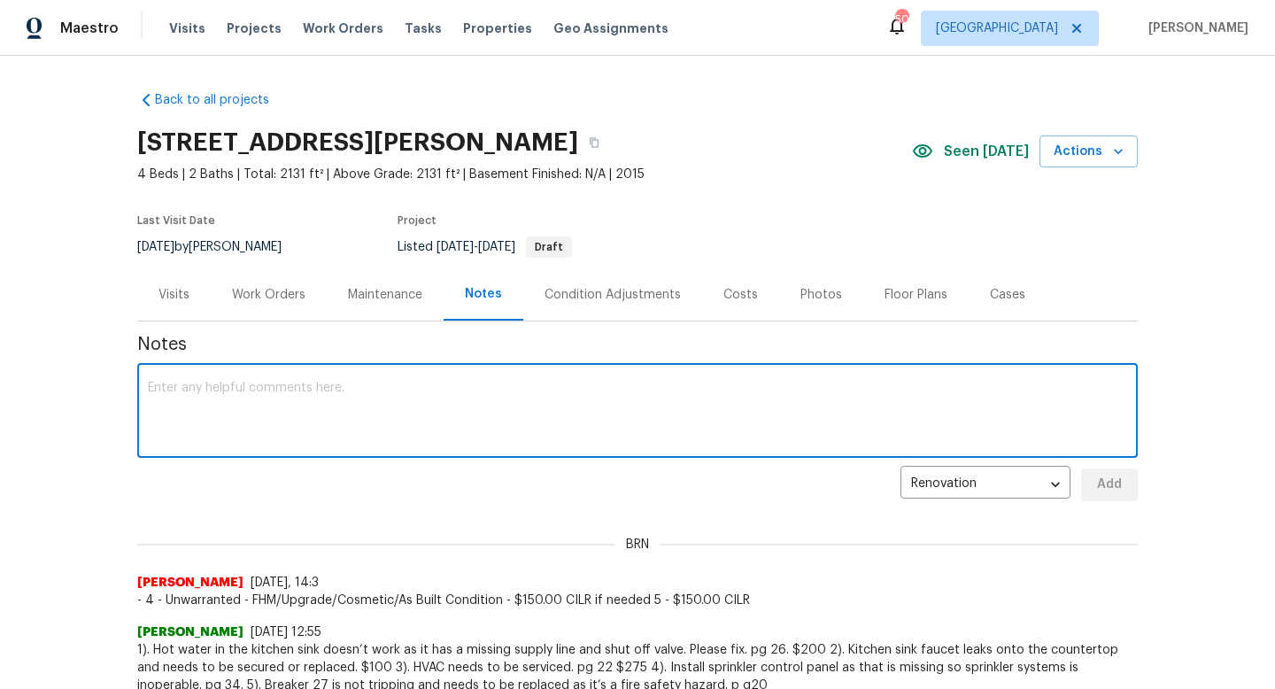
click at [350, 402] on textarea at bounding box center [637, 413] width 979 height 62
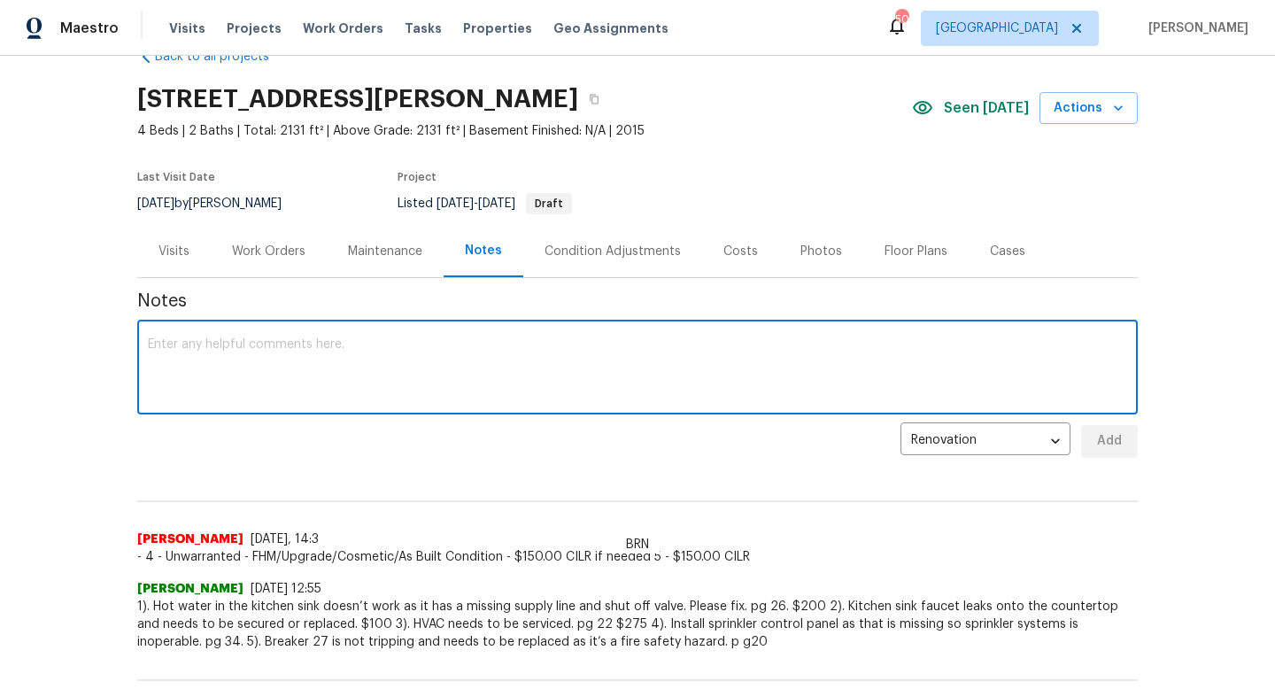
scroll to position [37, 0]
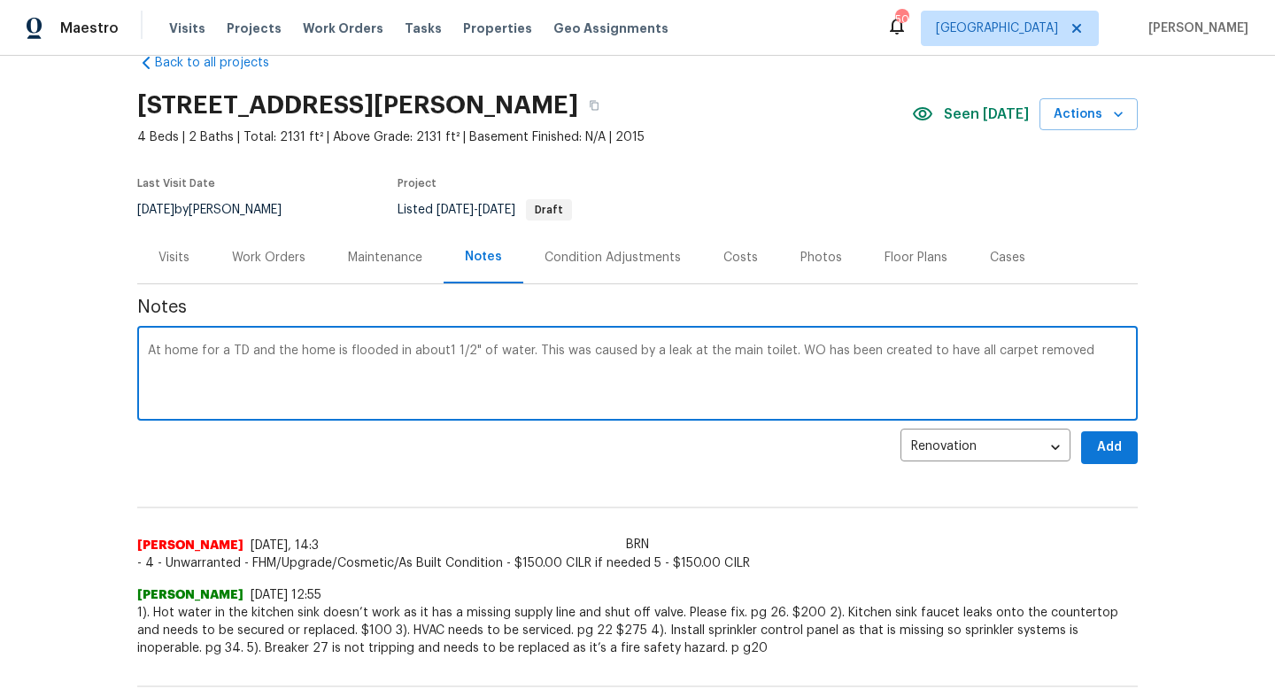
click at [1013, 349] on textarea "At home for a TD and the home is flooded in about1 1/2" of water. This was caus…" at bounding box center [637, 375] width 979 height 62
click at [1118, 351] on textarea "At home for a TD and the home is flooded in about1 1/2" of water. This was caus…" at bounding box center [637, 375] width 979 height 62
click at [235, 362] on textarea "At home for a TD and the home is flooded in about1 1/2" of water. This was caus…" at bounding box center [637, 375] width 979 height 62
click at [980, 369] on textarea "At home for a TD and the home is flooded in about1 1/2" of water. This was caus…" at bounding box center [637, 375] width 979 height 62
paste textarea "[URL][DOMAIN_NAME]"
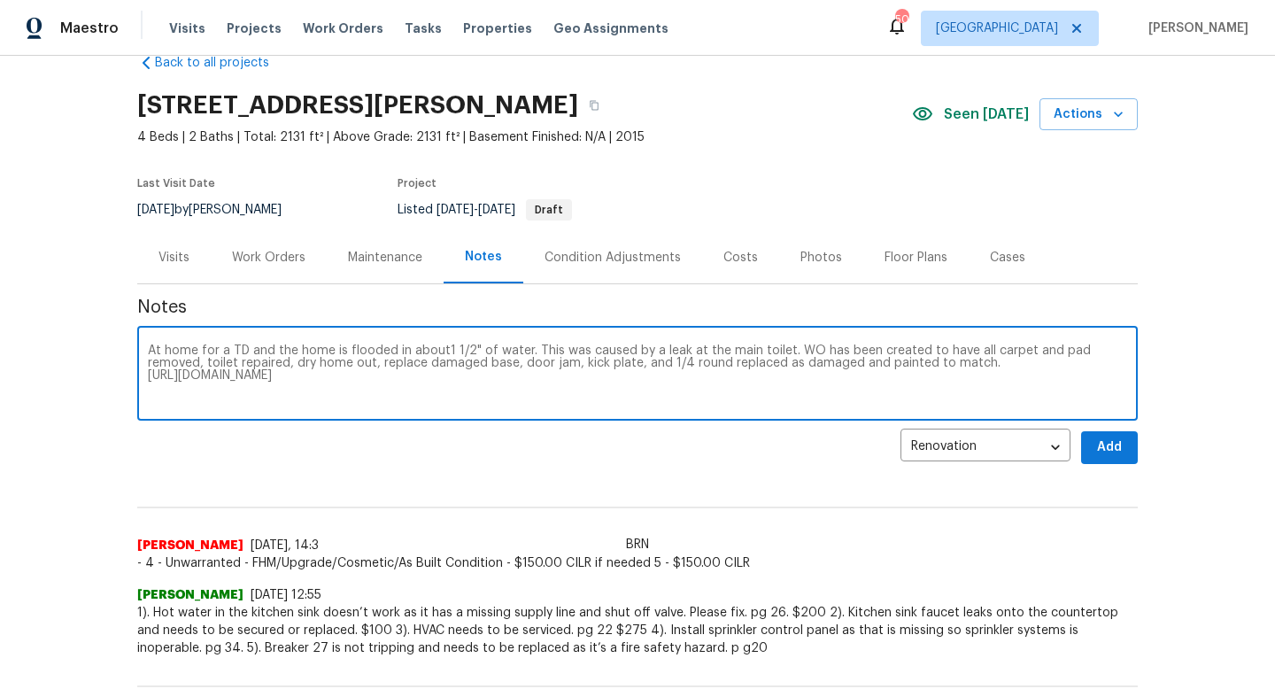
type textarea "At home for a TD and the home is flooded in about1 1/2" of water. This was caus…"
click at [1094, 441] on button "Add" at bounding box center [1109, 447] width 57 height 33
